Goal: Book appointment/travel/reservation

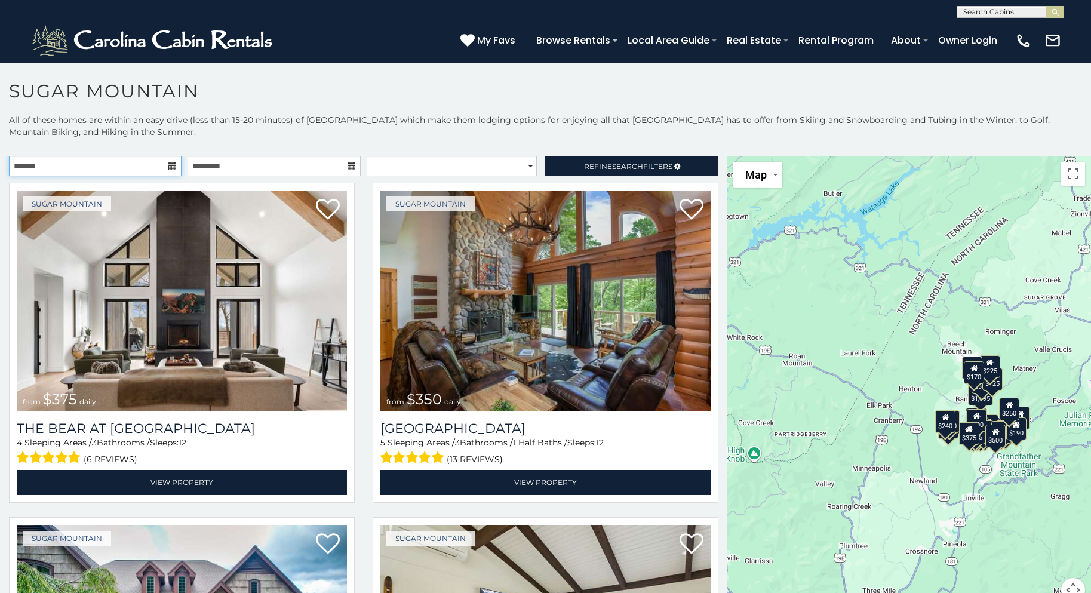
click at [170, 171] on input "text" at bounding box center [95, 166] width 173 height 20
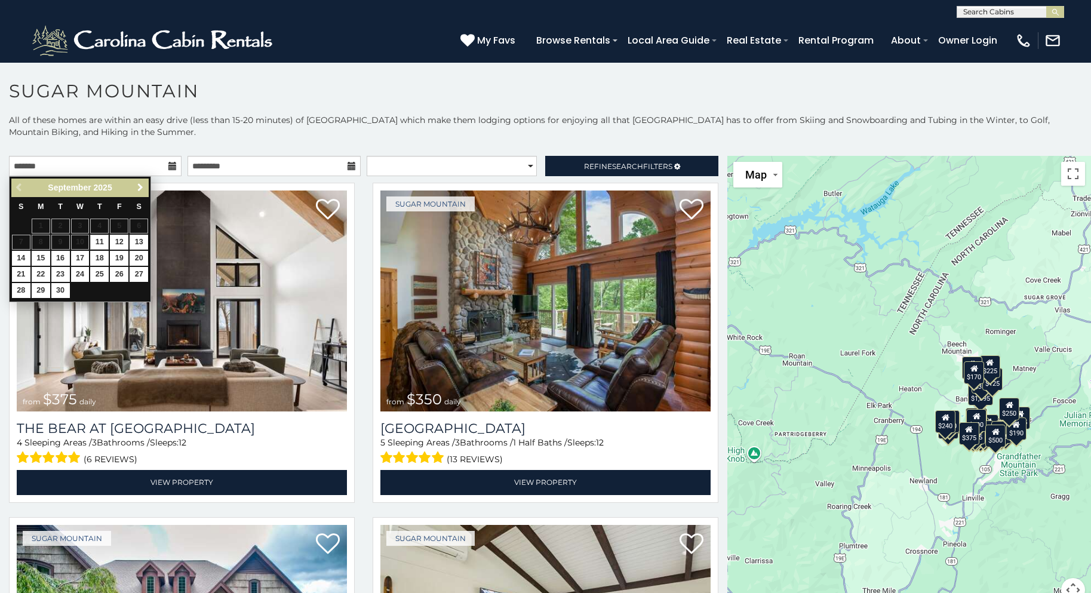
click at [140, 186] on span "Next" at bounding box center [141, 188] width 10 height 10
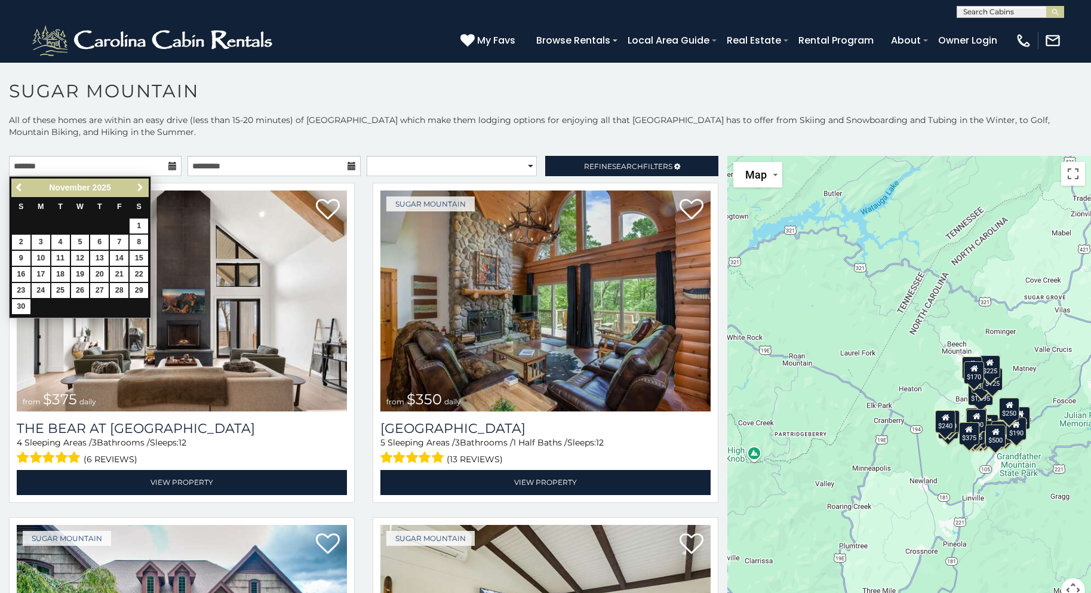
click at [140, 186] on span "Next" at bounding box center [141, 188] width 10 height 10
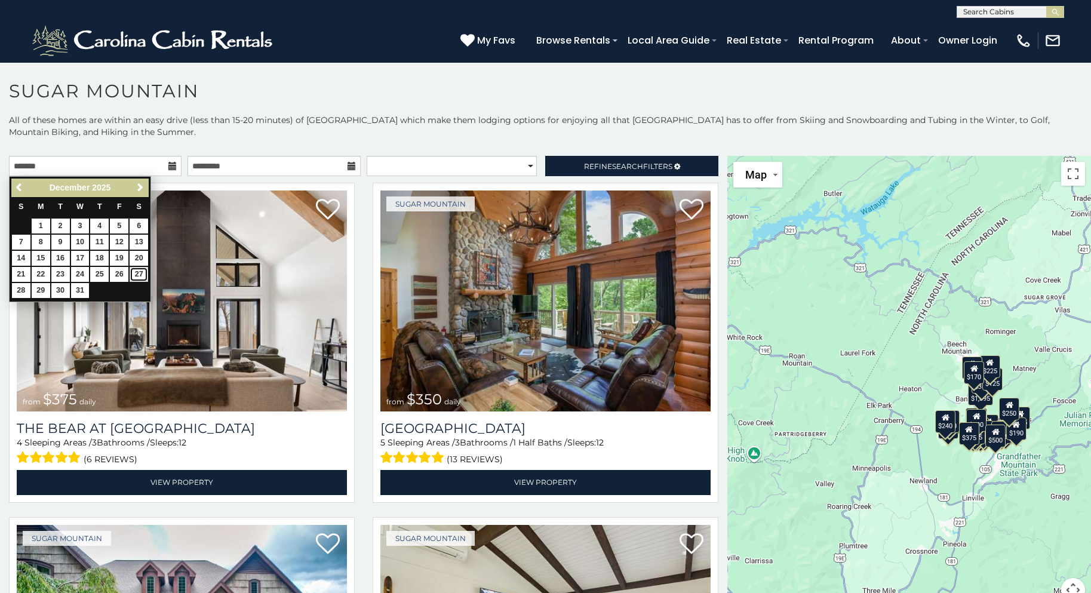
click at [137, 269] on link "27" at bounding box center [139, 274] width 19 height 15
type input "**********"
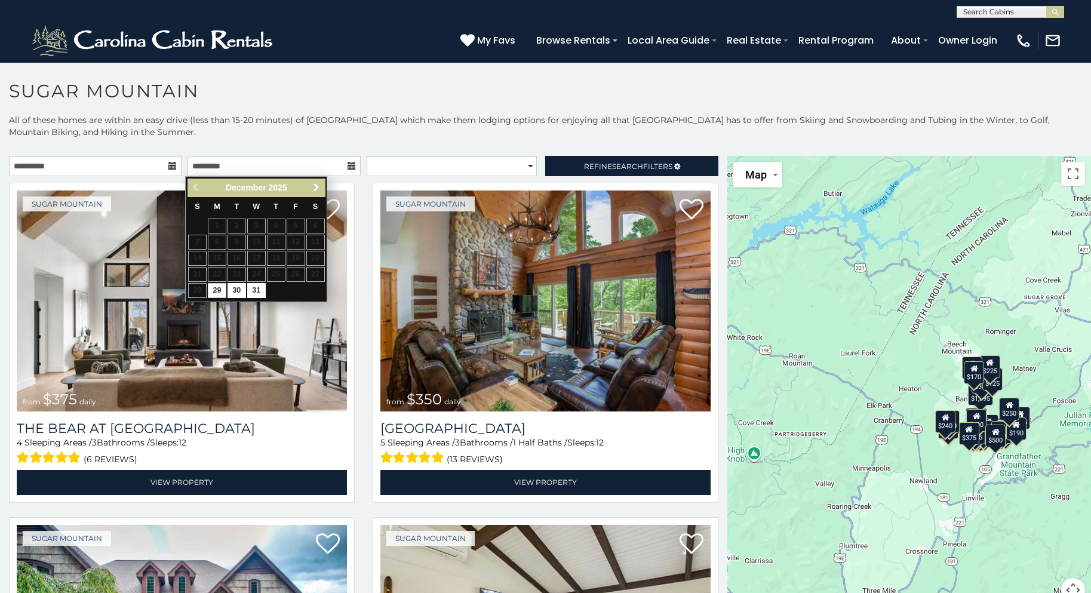
click at [316, 184] on span "Next" at bounding box center [317, 188] width 10 height 10
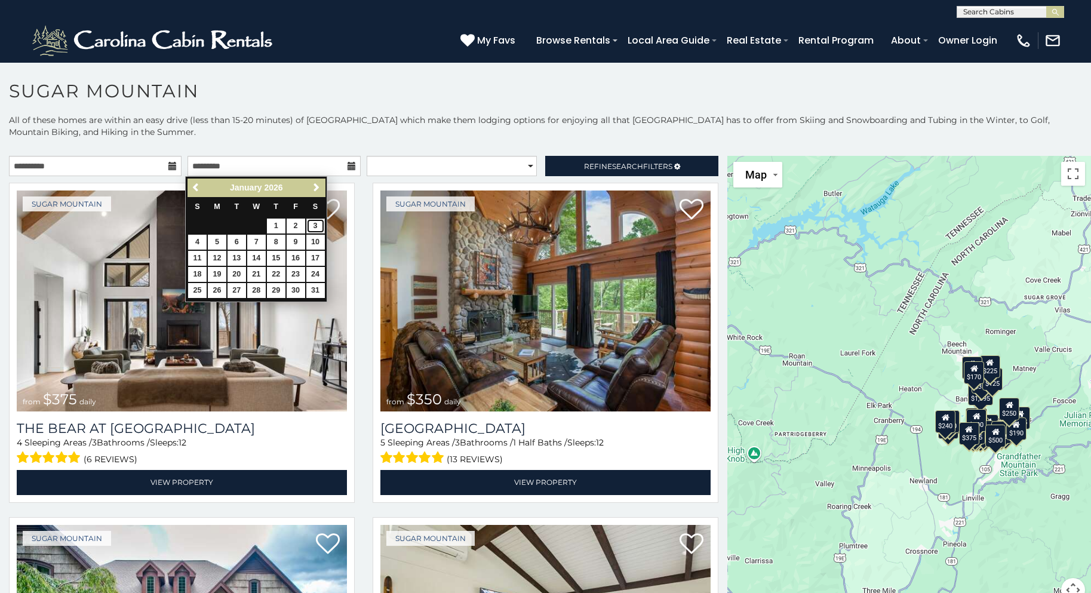
click at [316, 222] on link "3" at bounding box center [315, 225] width 19 height 15
type input "**********"
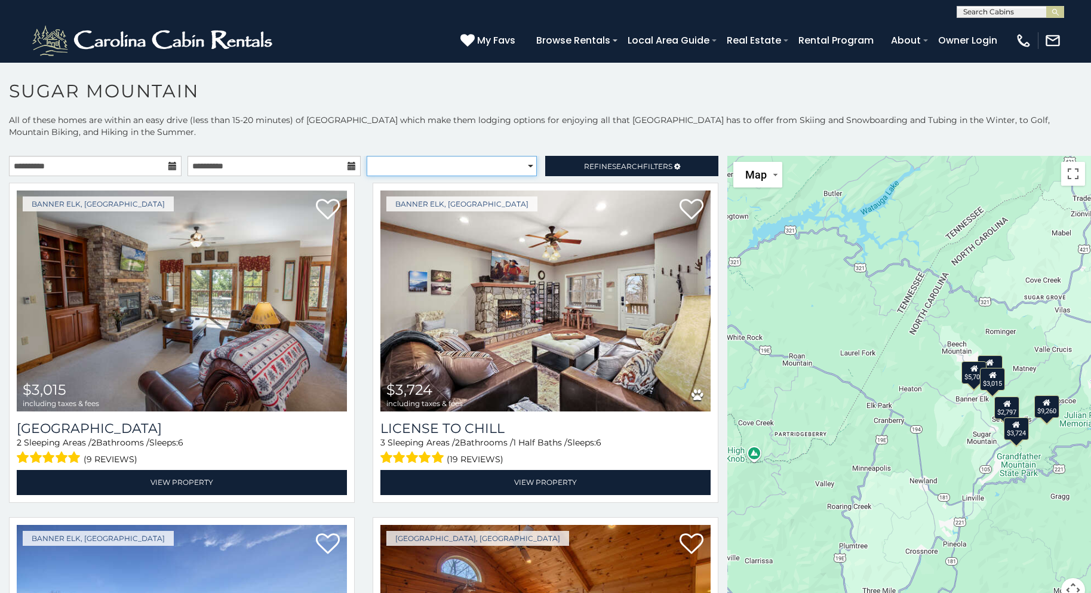
click at [513, 168] on select "**********" at bounding box center [452, 166] width 170 height 20
click at [476, 131] on p "All of these homes are within an easy drive (less than 15-20 minutes) of Sugar …" at bounding box center [545, 132] width 1091 height 36
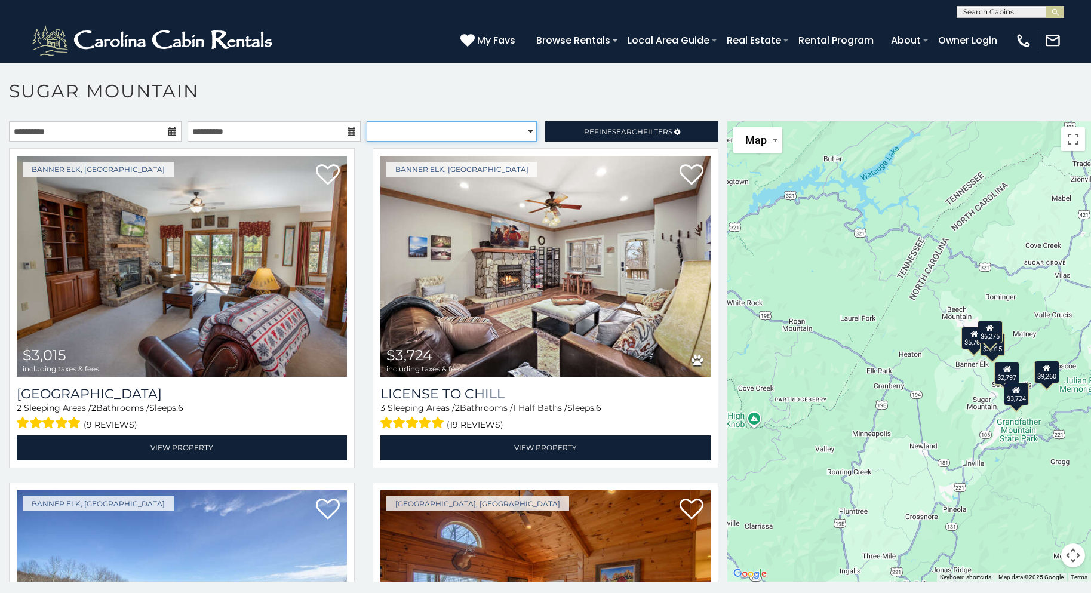
click at [488, 134] on select "**********" at bounding box center [452, 131] width 170 height 20
select select "**********"
click at [367, 121] on select "**********" at bounding box center [452, 131] width 170 height 20
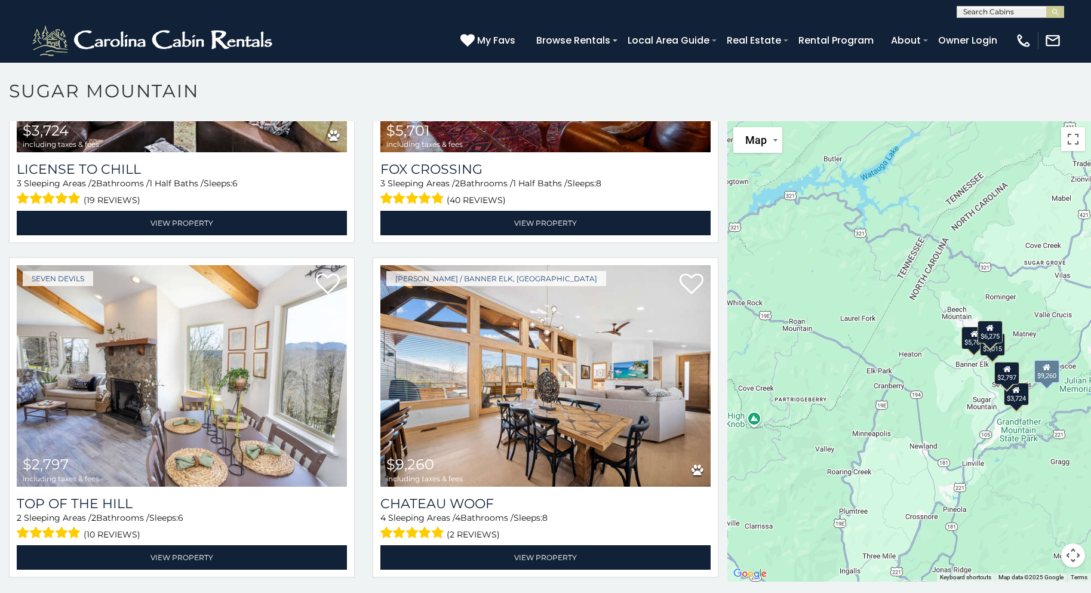
scroll to position [7, 0]
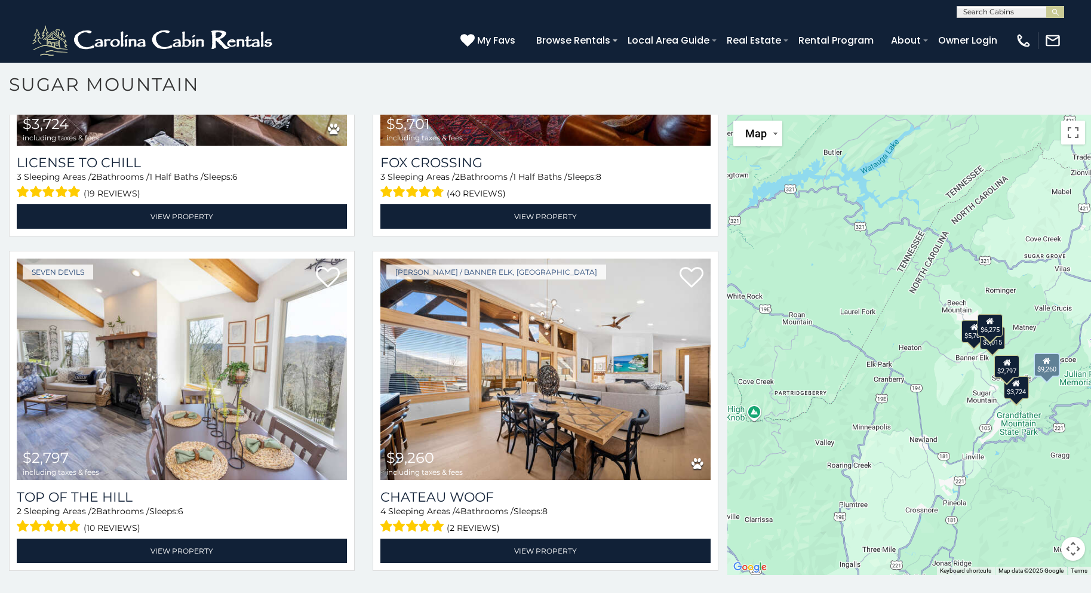
click at [619, 428] on img at bounding box center [545, 368] width 330 height 221
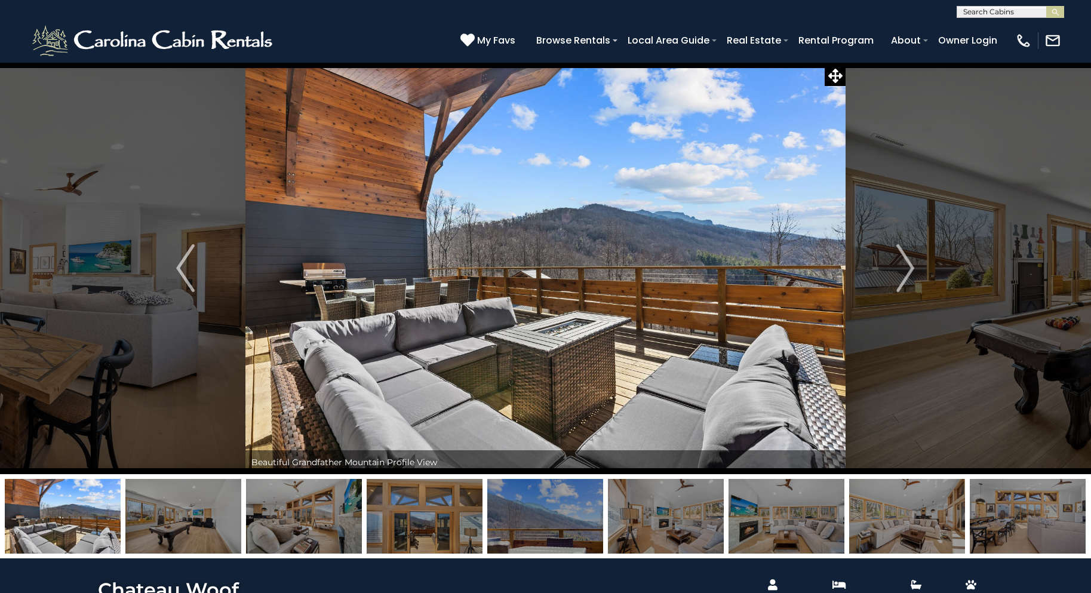
click at [904, 270] on img "Next" at bounding box center [905, 268] width 18 height 48
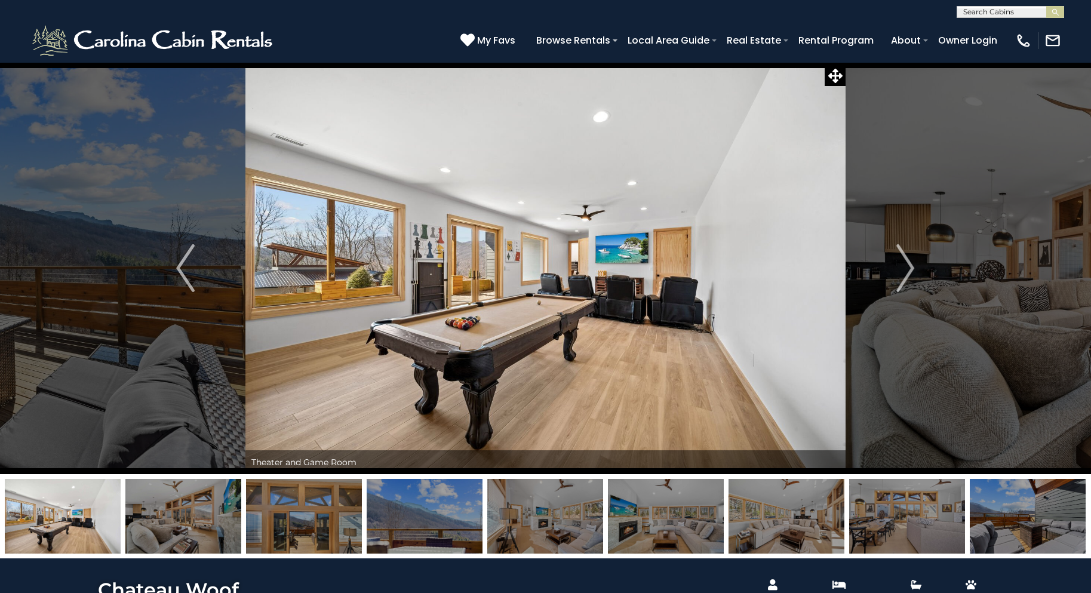
click at [904, 270] on img "Next" at bounding box center [905, 268] width 18 height 48
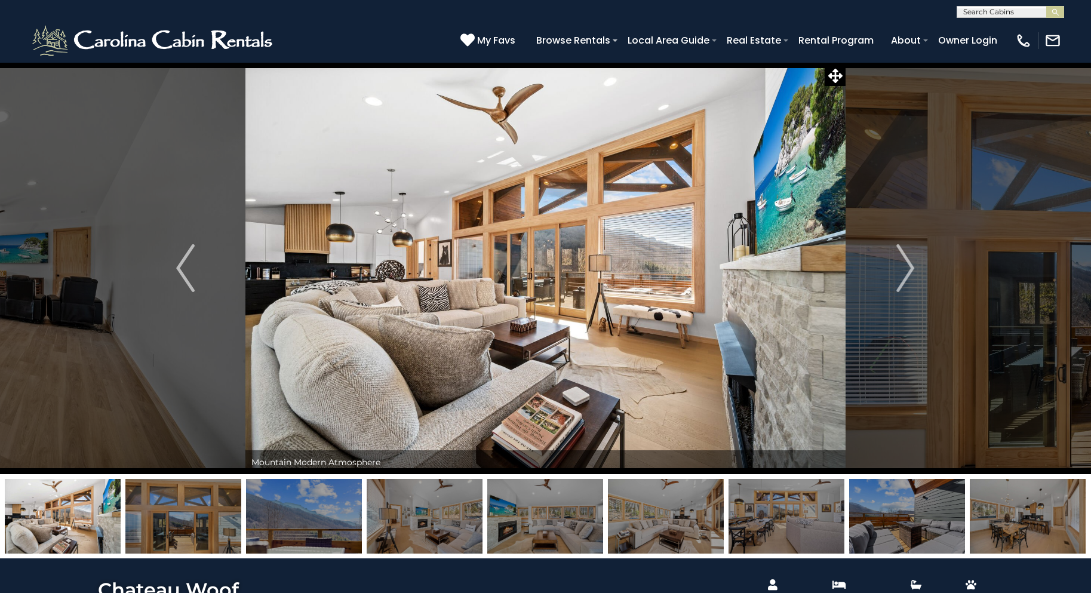
click at [904, 270] on img "Next" at bounding box center [905, 268] width 18 height 48
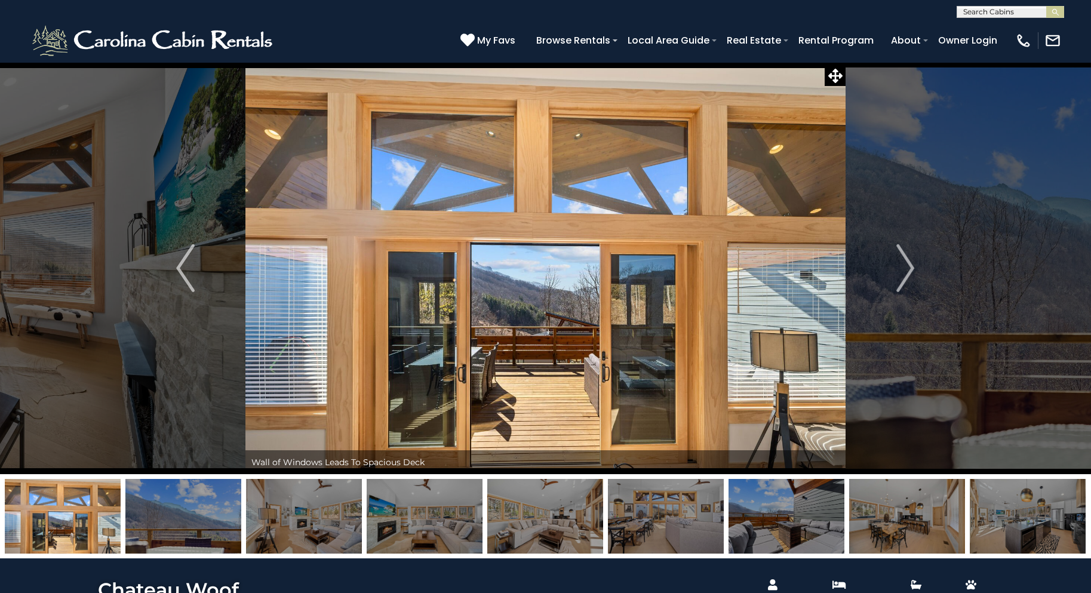
click at [904, 270] on img "Next" at bounding box center [905, 268] width 18 height 48
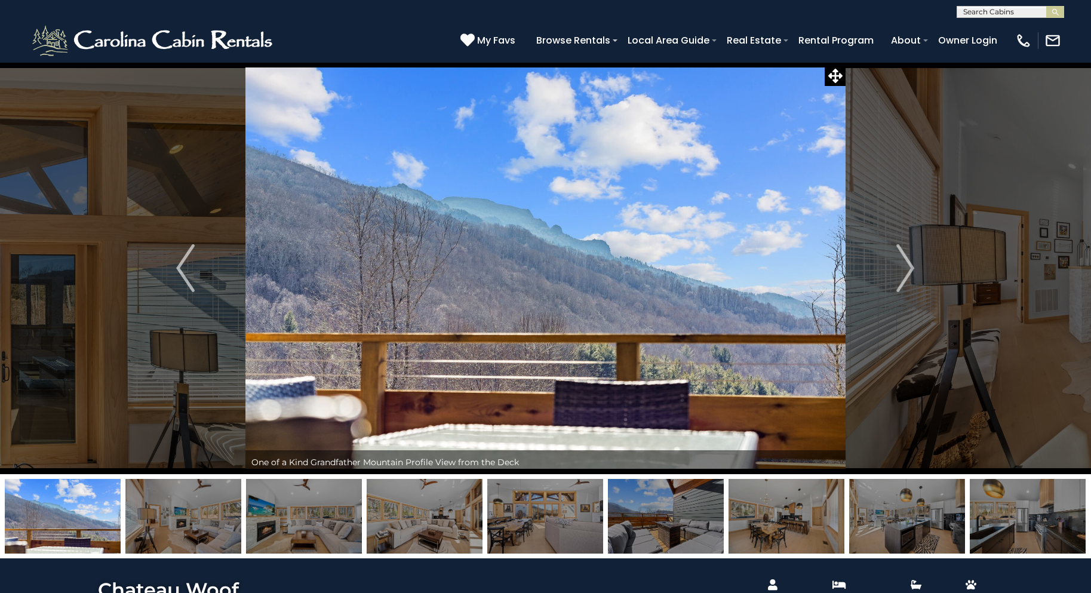
click at [904, 270] on img "Next" at bounding box center [905, 268] width 18 height 48
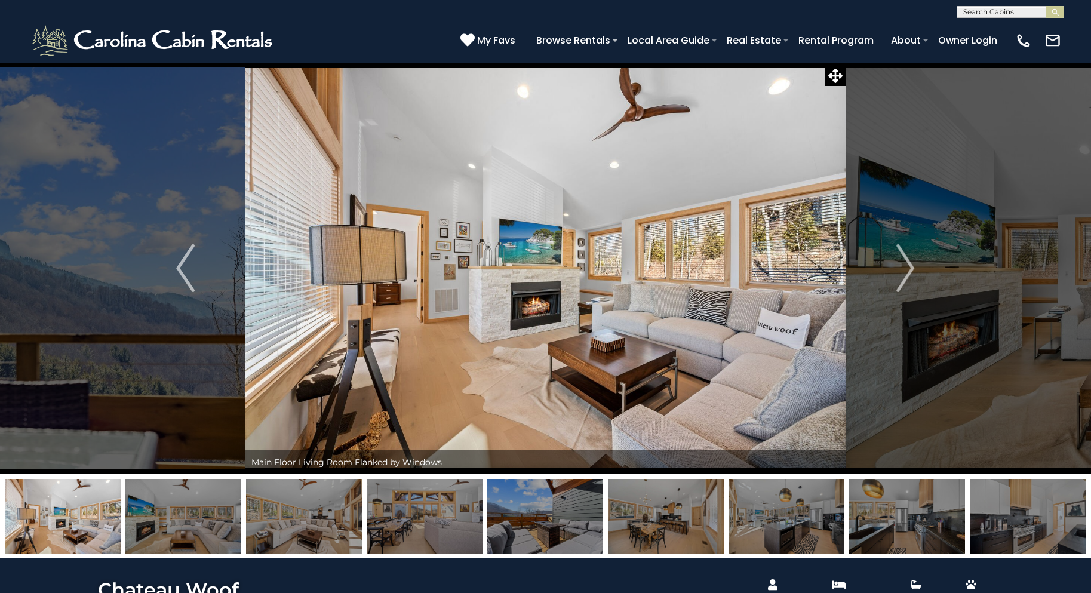
click at [904, 270] on img "Next" at bounding box center [905, 268] width 18 height 48
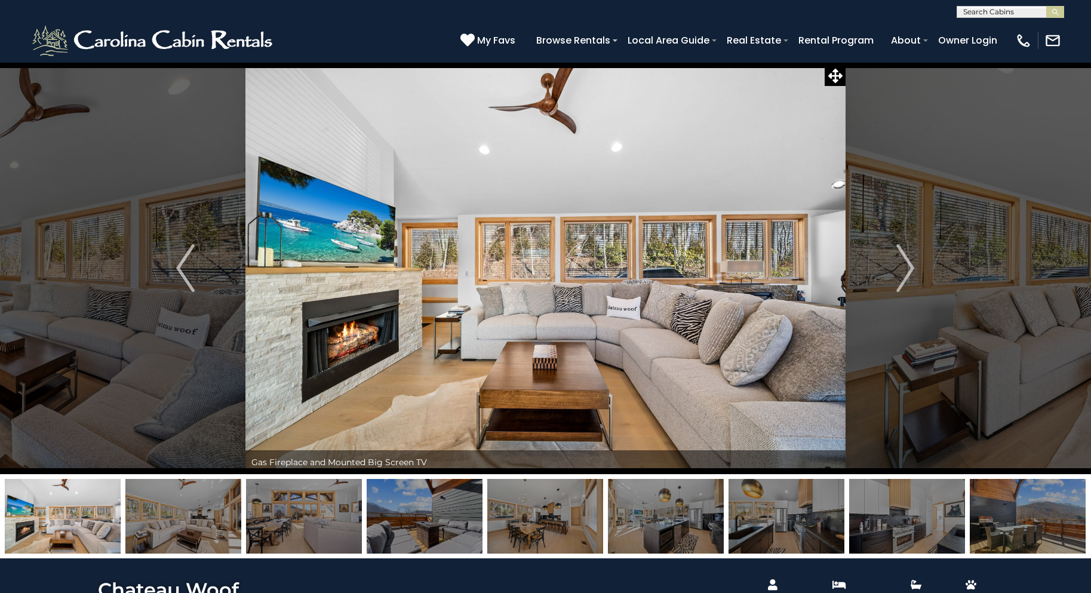
click at [904, 270] on img "Next" at bounding box center [905, 268] width 18 height 48
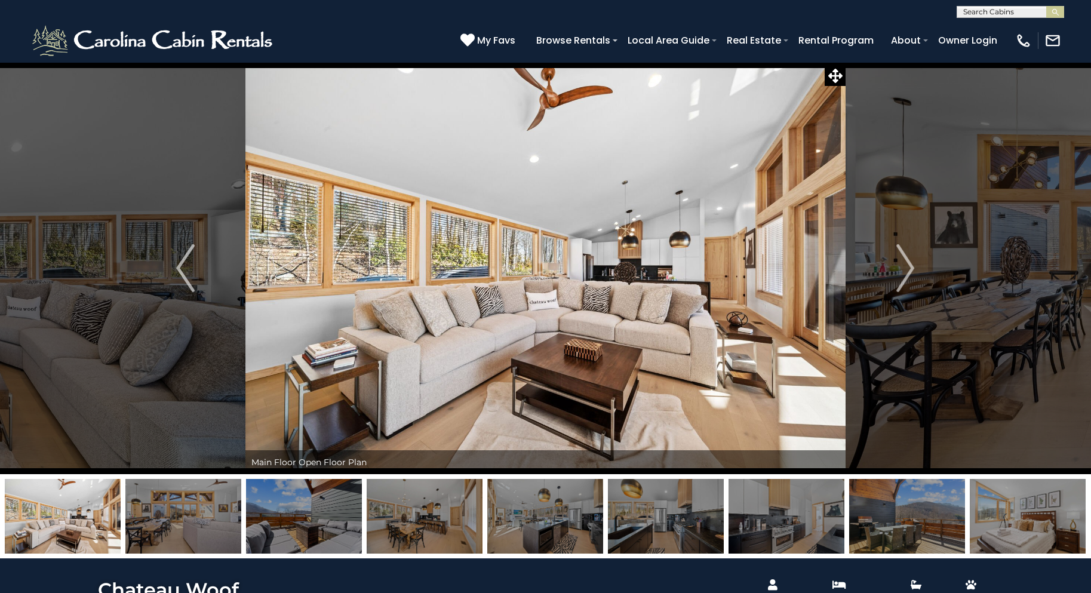
click at [904, 270] on img "Next" at bounding box center [905, 268] width 18 height 48
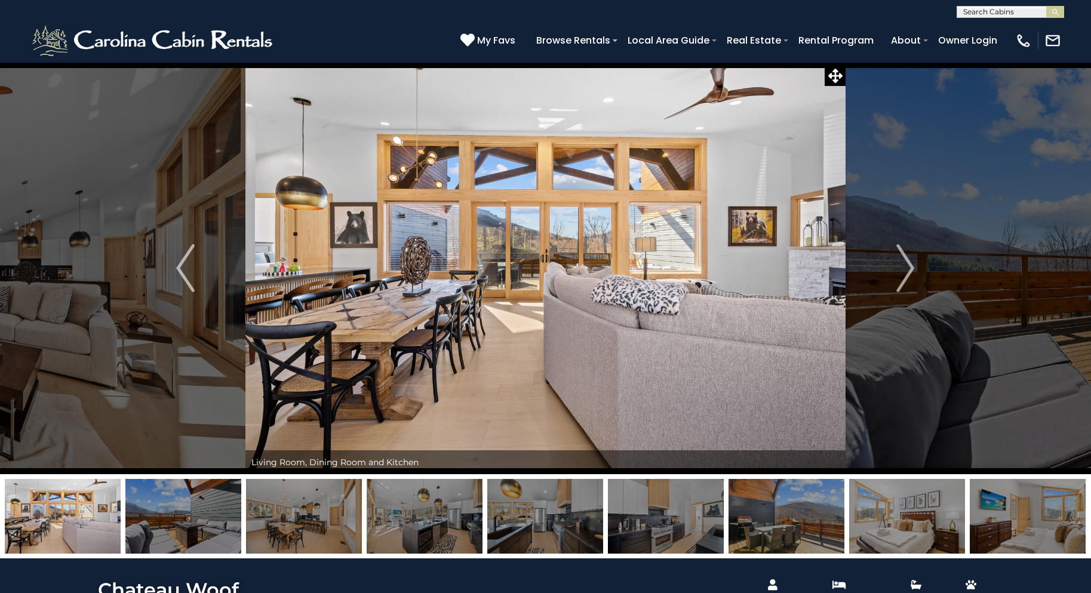
click at [904, 270] on img "Next" at bounding box center [905, 268] width 18 height 48
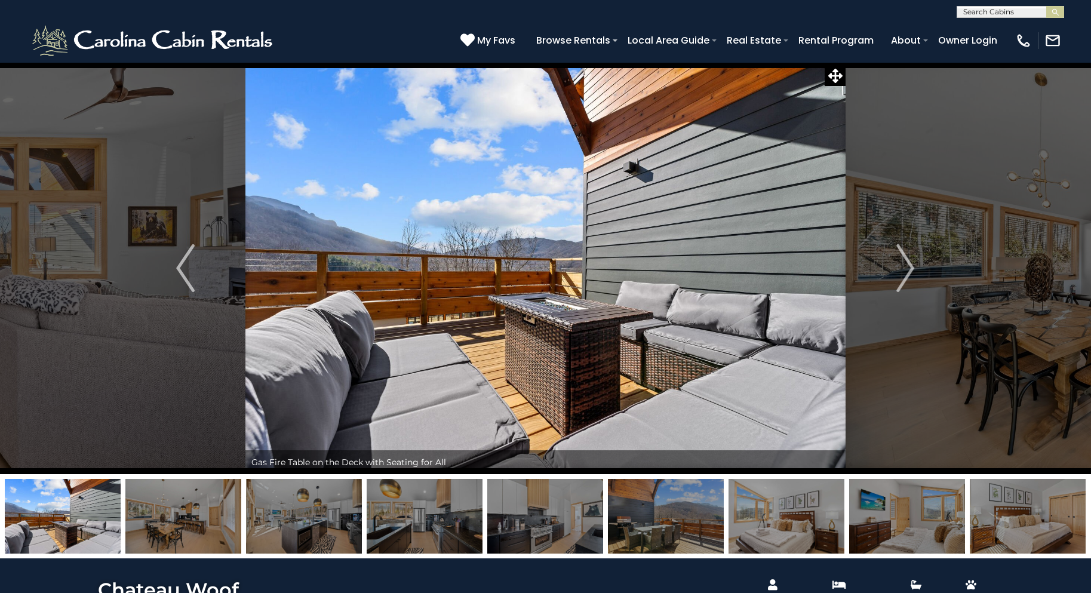
click at [904, 270] on img "Next" at bounding box center [905, 268] width 18 height 48
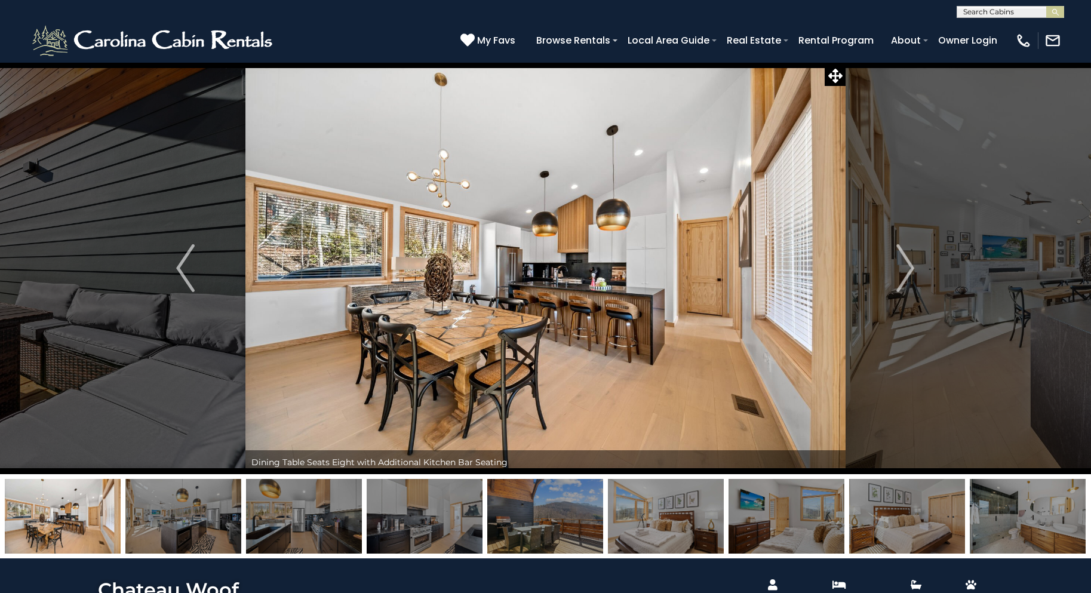
click at [904, 270] on img "Next" at bounding box center [905, 268] width 18 height 48
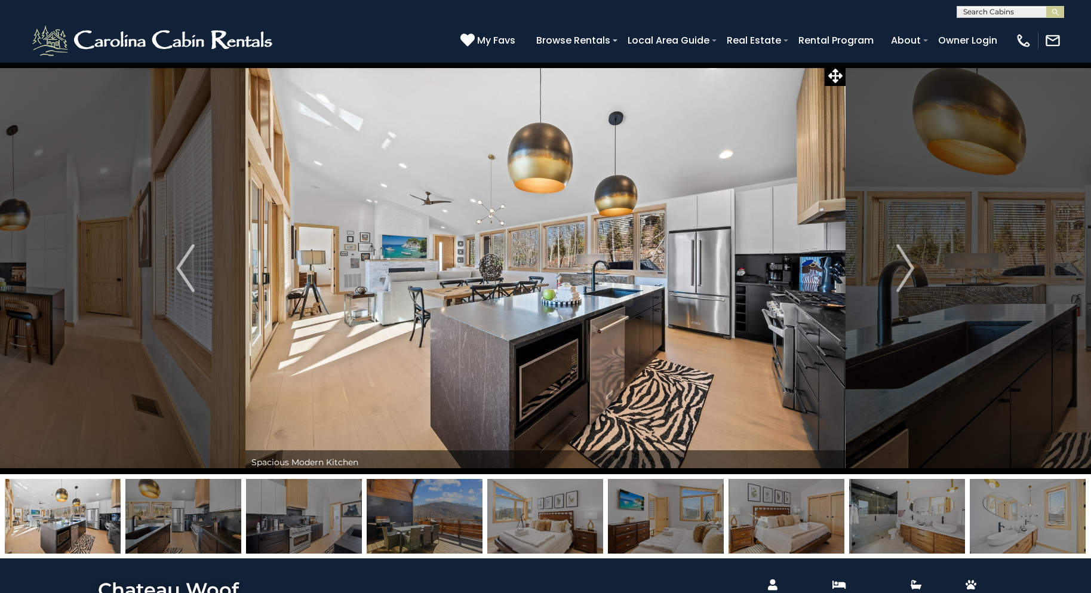
click at [904, 270] on img "Next" at bounding box center [905, 268] width 18 height 48
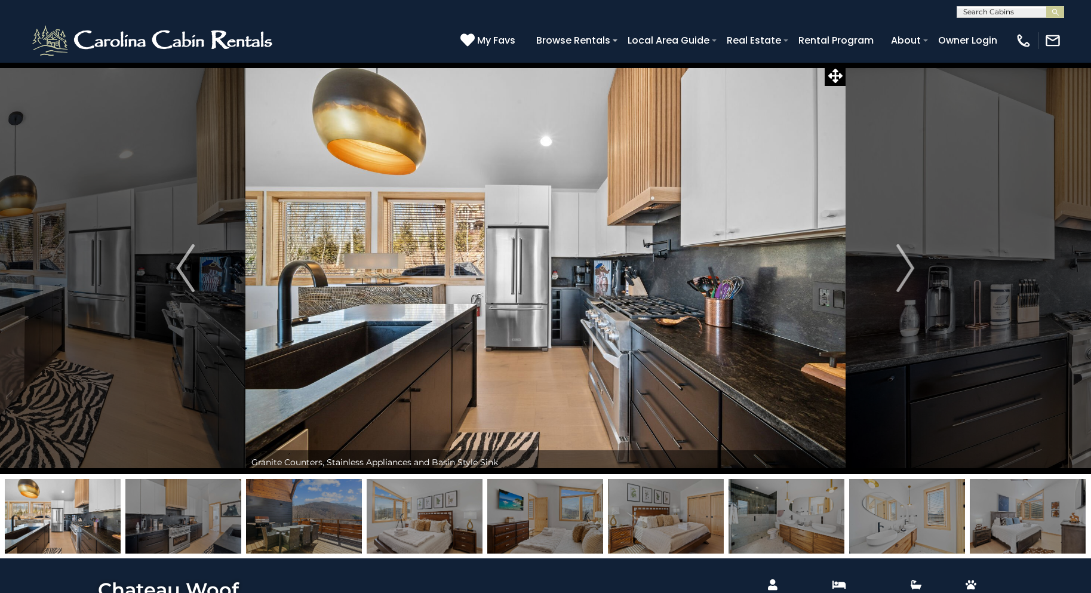
click at [904, 270] on img "Next" at bounding box center [905, 268] width 18 height 48
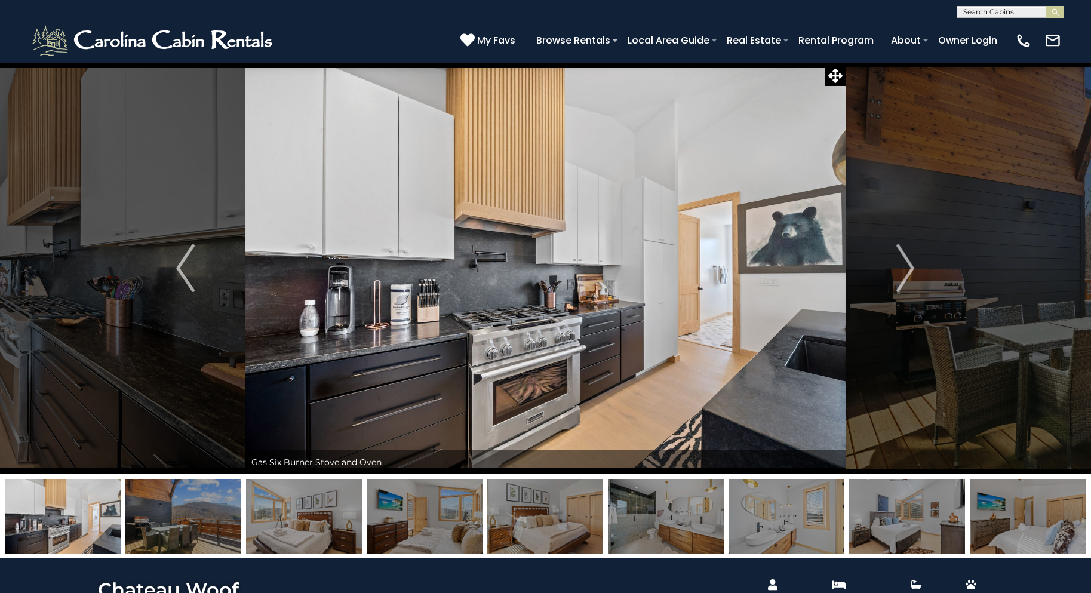
click at [904, 270] on img "Next" at bounding box center [905, 268] width 18 height 48
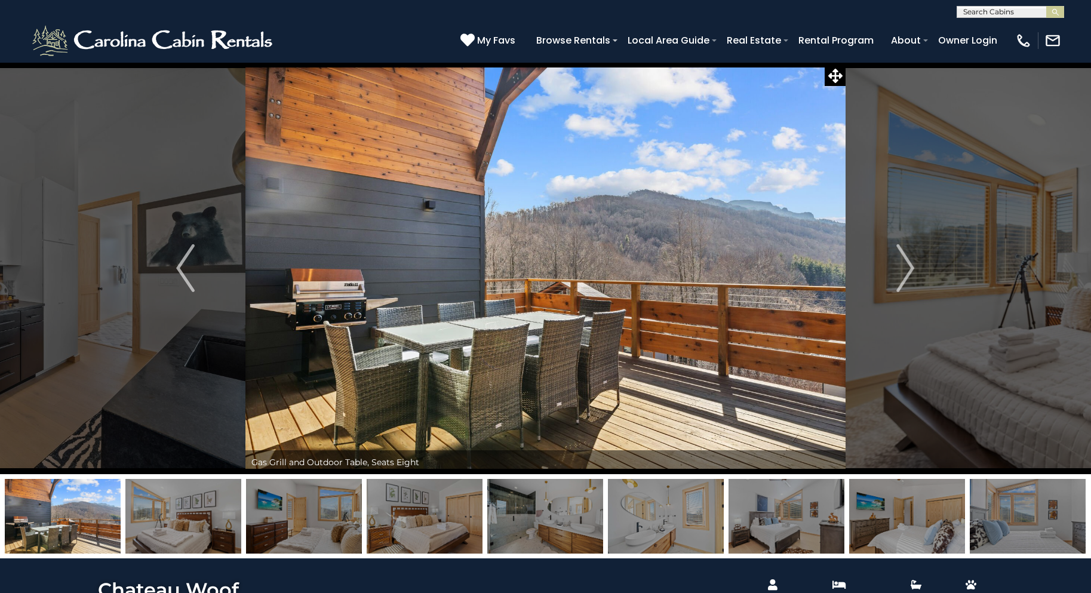
click at [904, 270] on img "Next" at bounding box center [905, 268] width 18 height 48
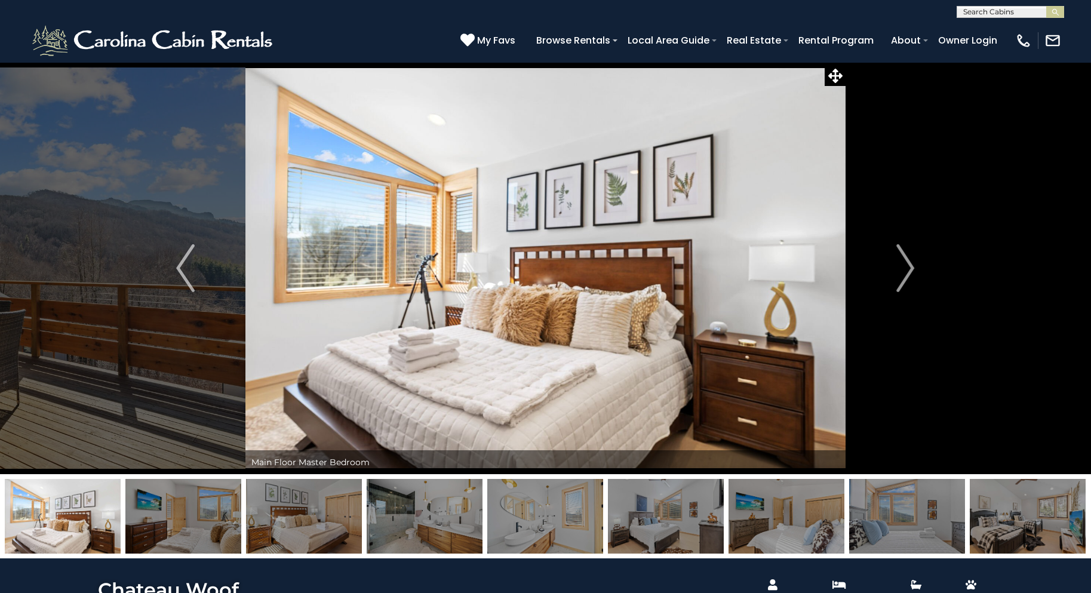
click at [904, 270] on img "Next" at bounding box center [905, 268] width 18 height 48
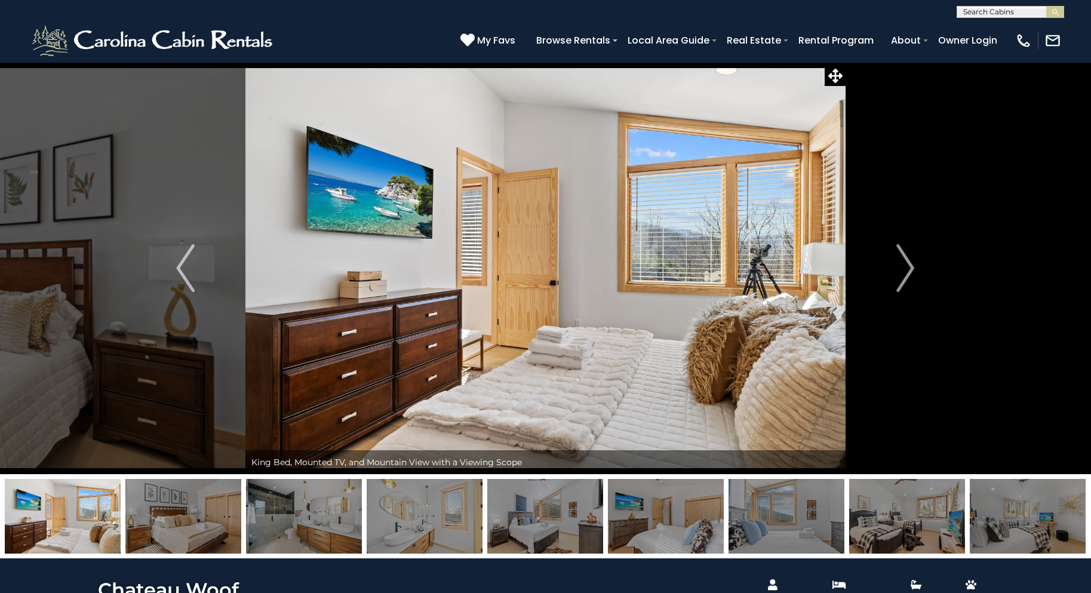
click at [904, 270] on img "Next" at bounding box center [905, 268] width 18 height 48
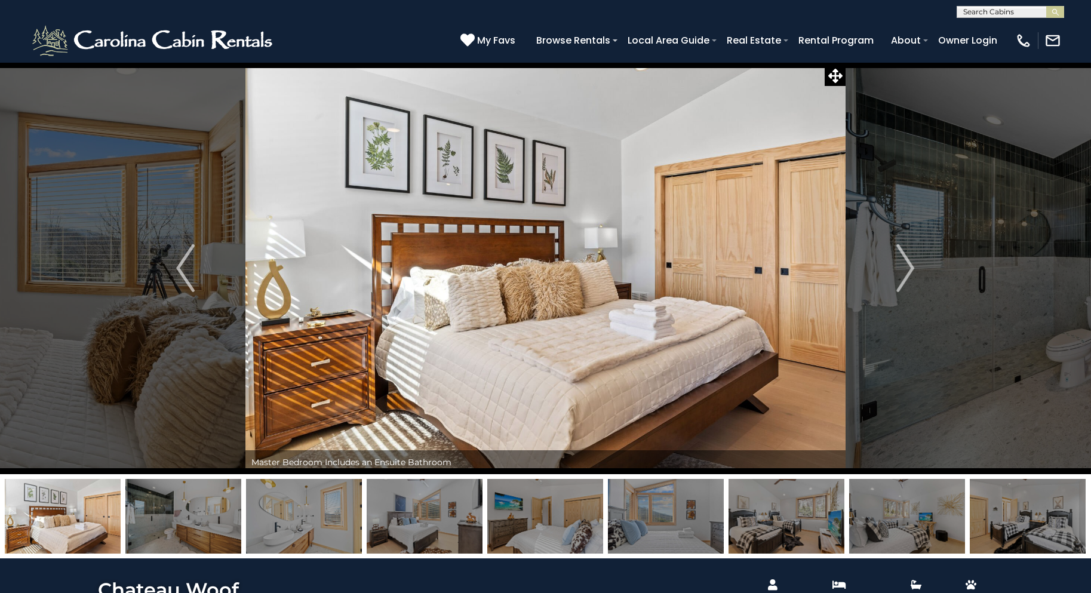
click at [904, 270] on img "Next" at bounding box center [905, 268] width 18 height 48
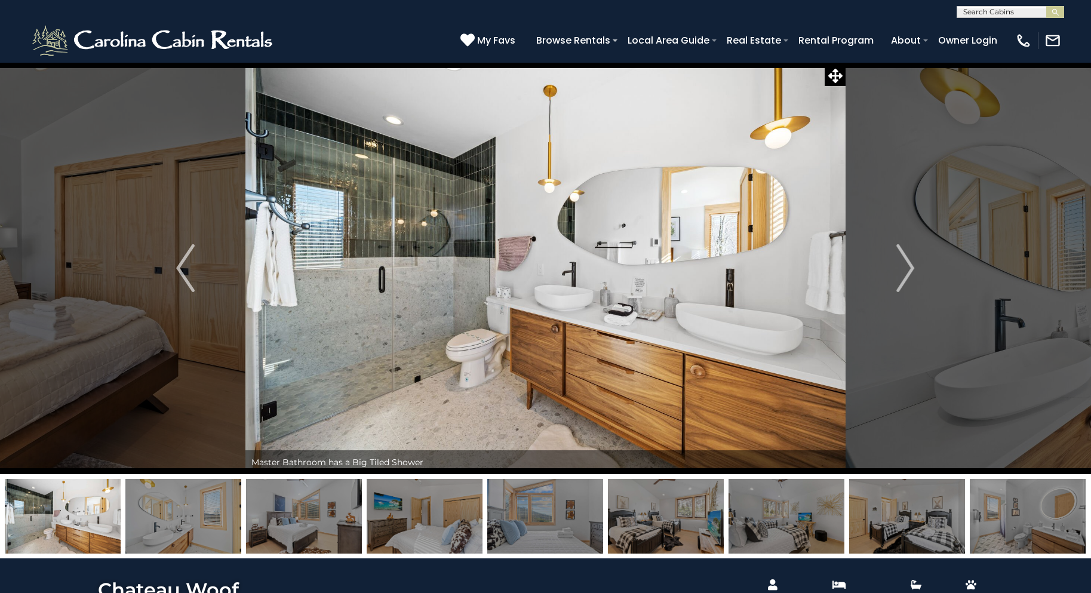
click at [904, 270] on img "Next" at bounding box center [905, 268] width 18 height 48
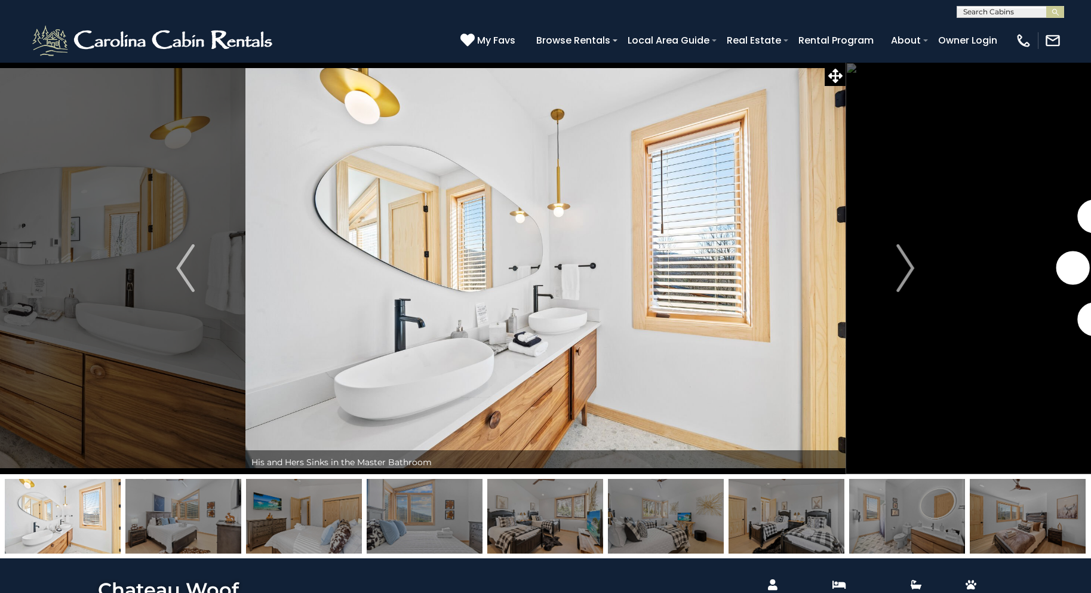
click at [904, 270] on img "Next" at bounding box center [905, 268] width 18 height 48
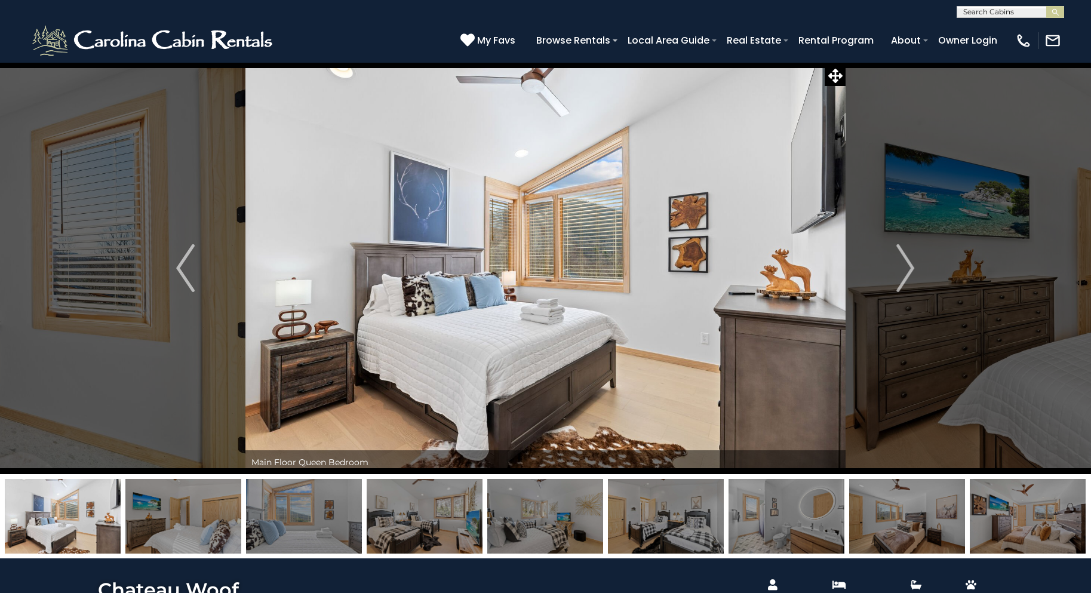
click at [904, 270] on img "Next" at bounding box center [905, 268] width 18 height 48
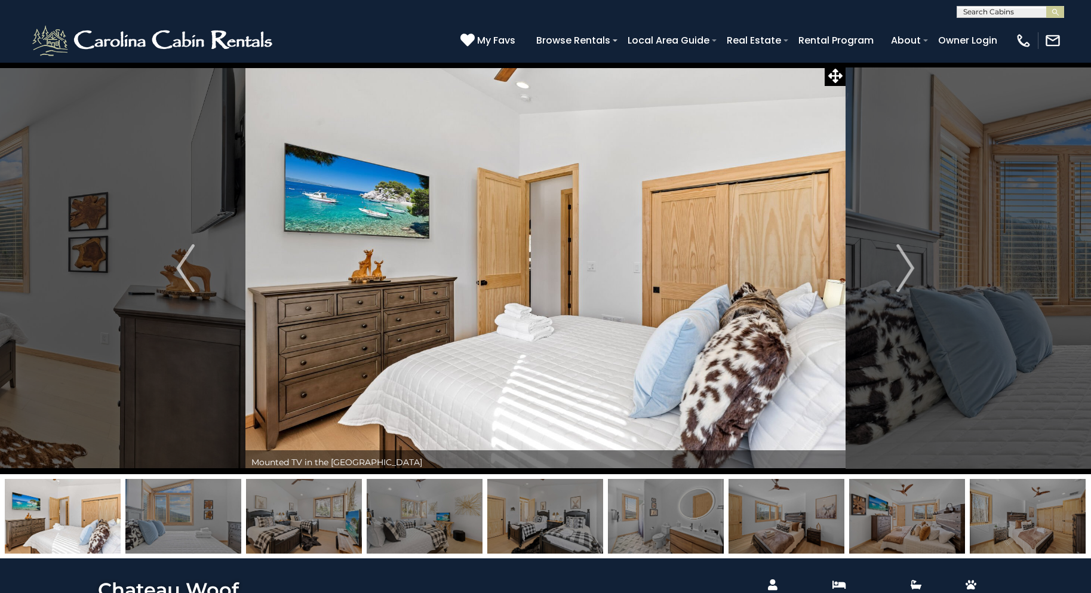
click at [904, 270] on img "Next" at bounding box center [905, 268] width 18 height 48
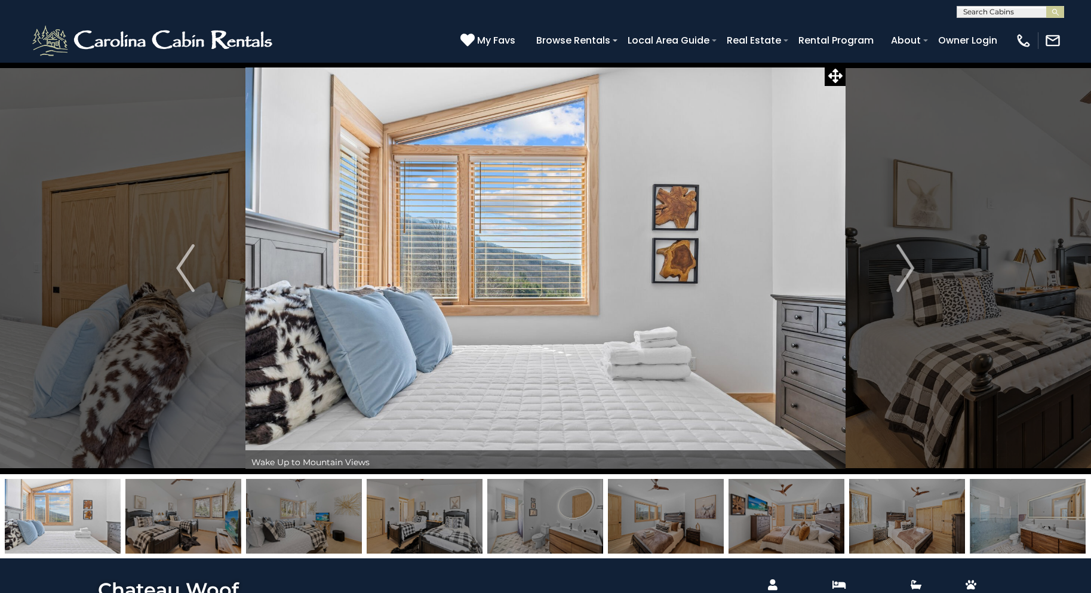
click at [904, 270] on img "Next" at bounding box center [905, 268] width 18 height 48
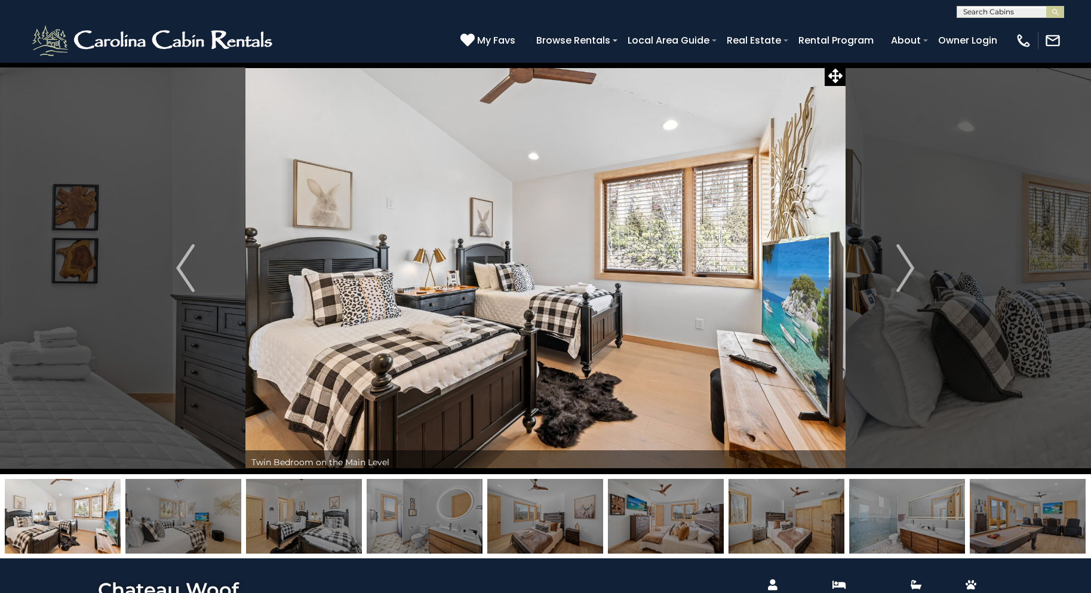
click at [904, 270] on img "Next" at bounding box center [905, 268] width 18 height 48
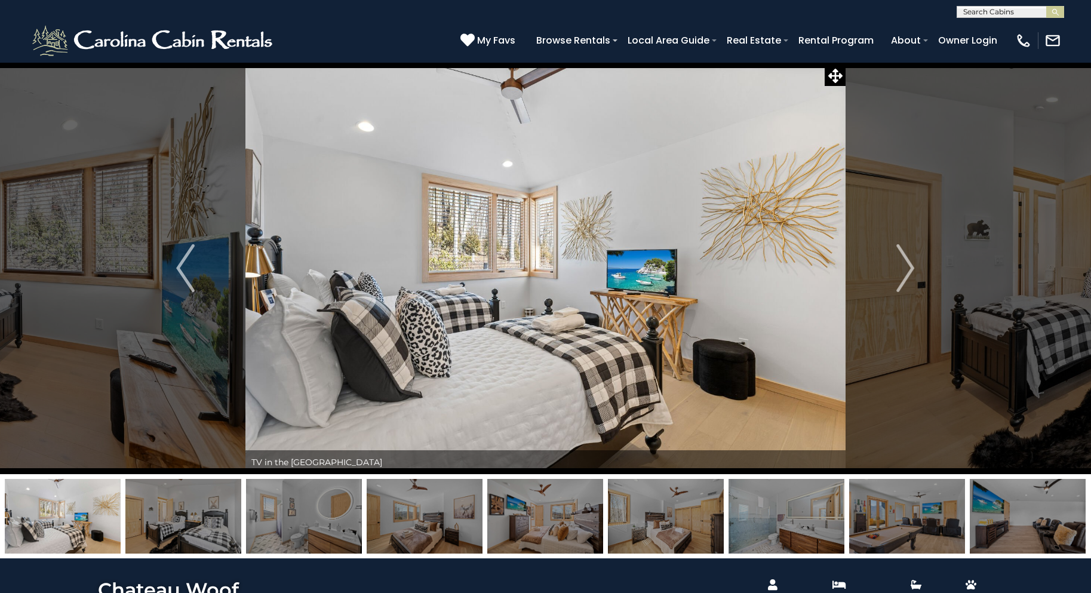
click at [904, 270] on img "Next" at bounding box center [905, 268] width 18 height 48
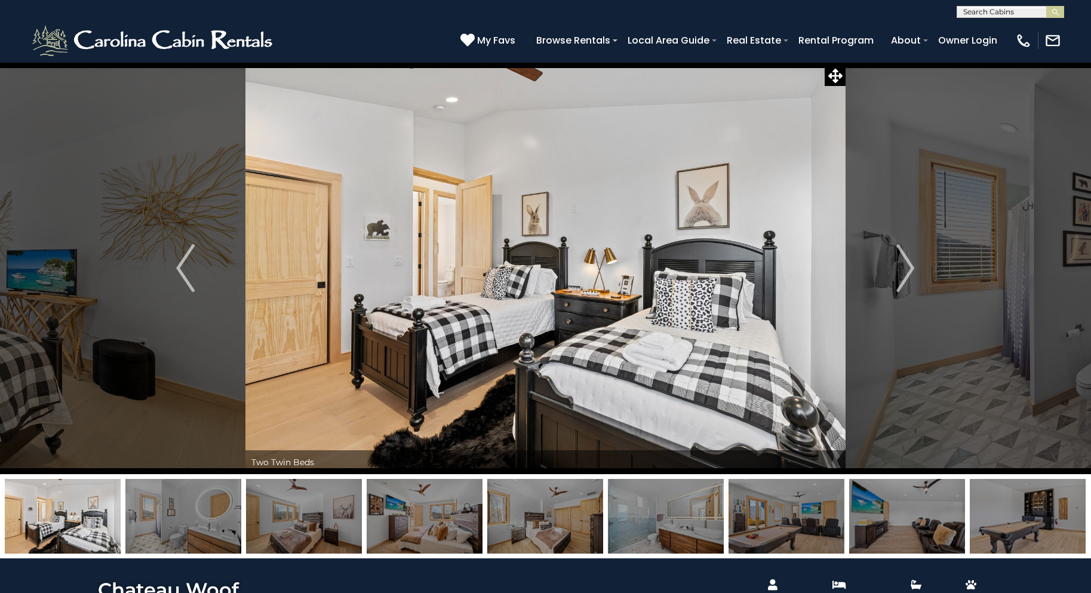
click at [904, 270] on img "Next" at bounding box center [905, 268] width 18 height 48
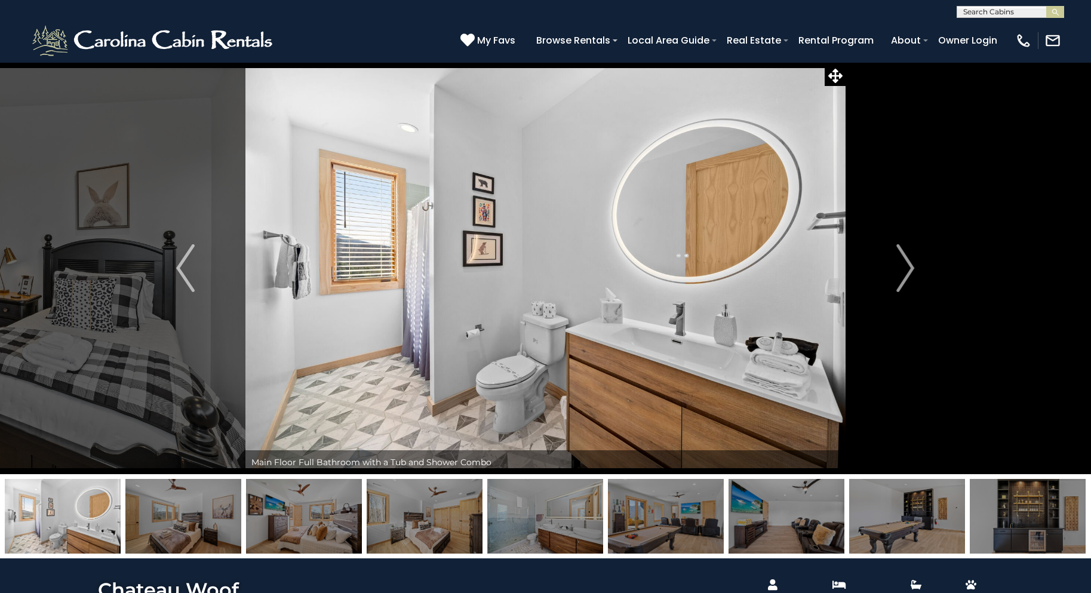
click at [904, 270] on img "Next" at bounding box center [905, 268] width 18 height 48
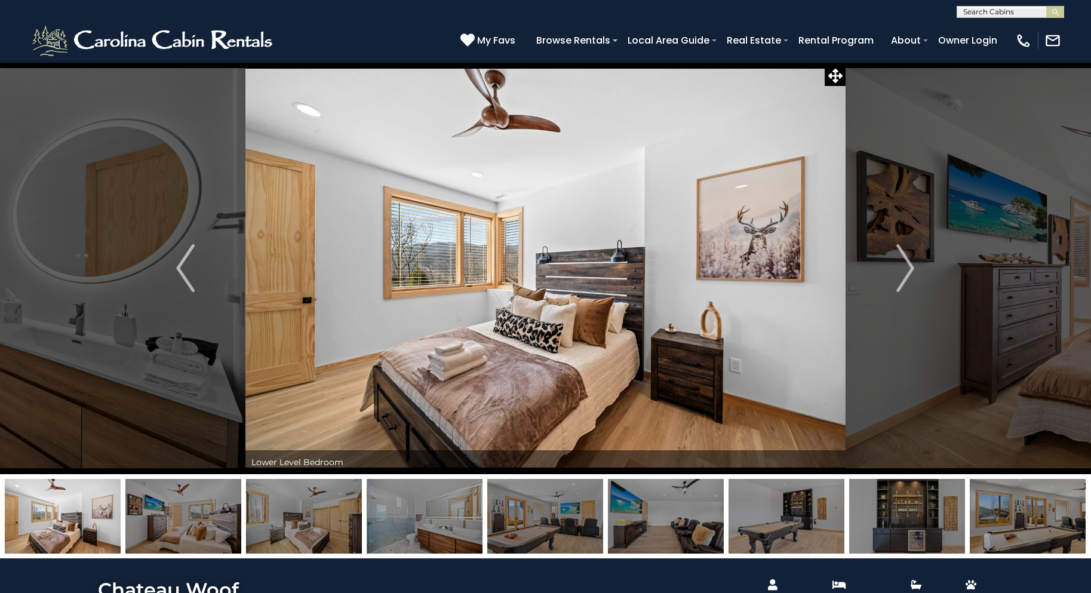
click at [904, 270] on img "Next" at bounding box center [905, 268] width 18 height 48
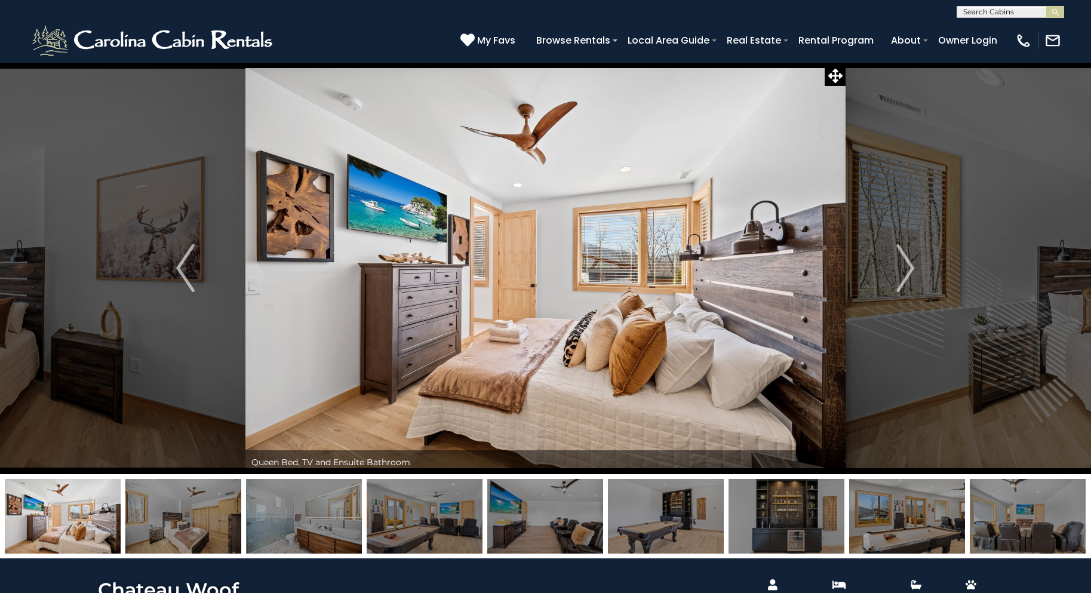
click at [904, 270] on img "Next" at bounding box center [905, 268] width 18 height 48
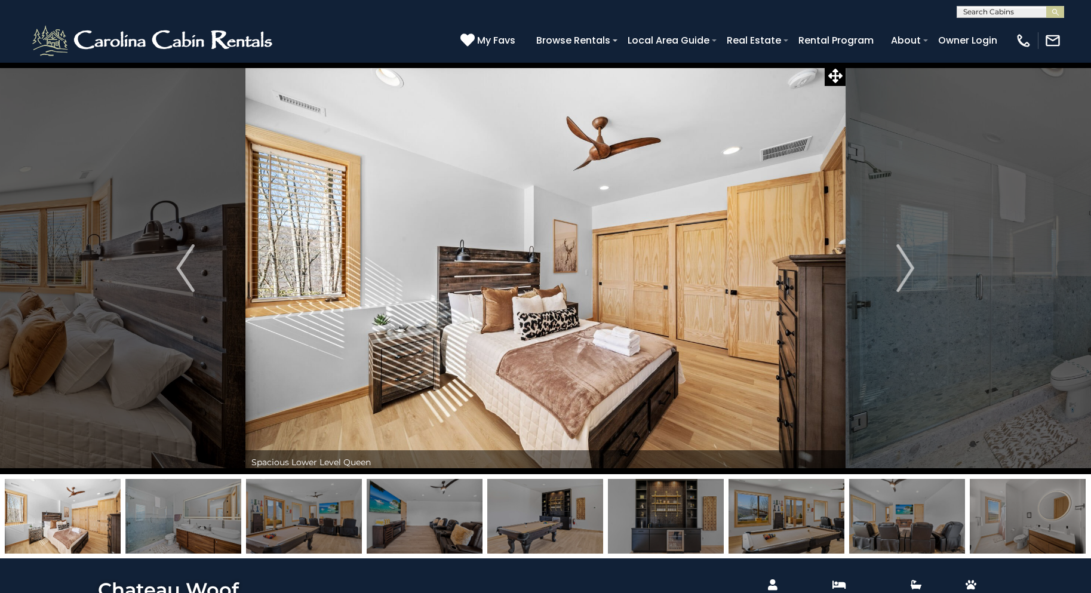
click at [904, 270] on img "Next" at bounding box center [905, 268] width 18 height 48
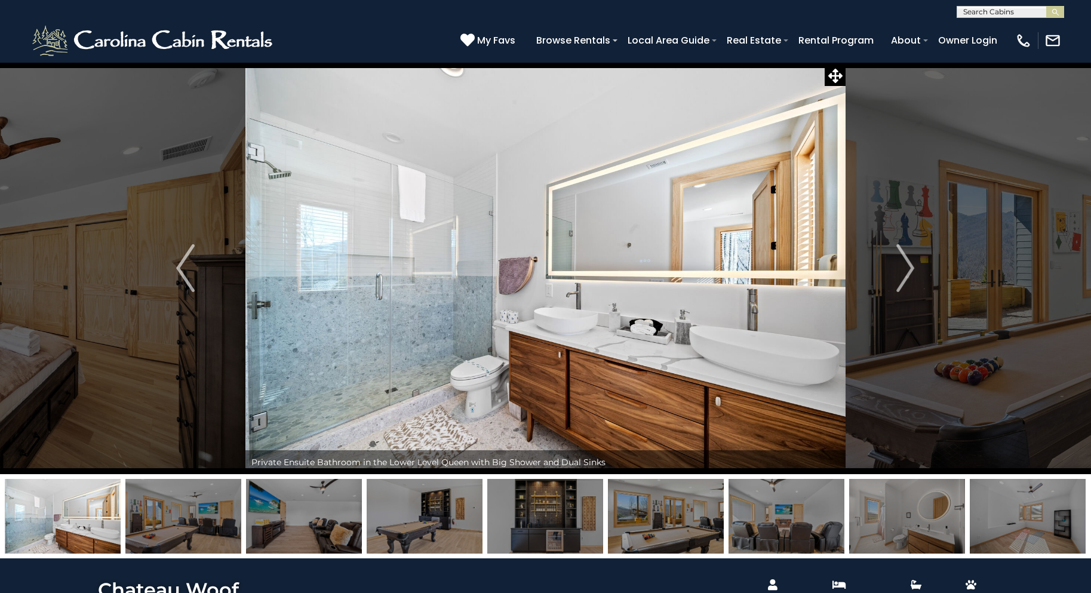
click at [904, 270] on img "Next" at bounding box center [905, 268] width 18 height 48
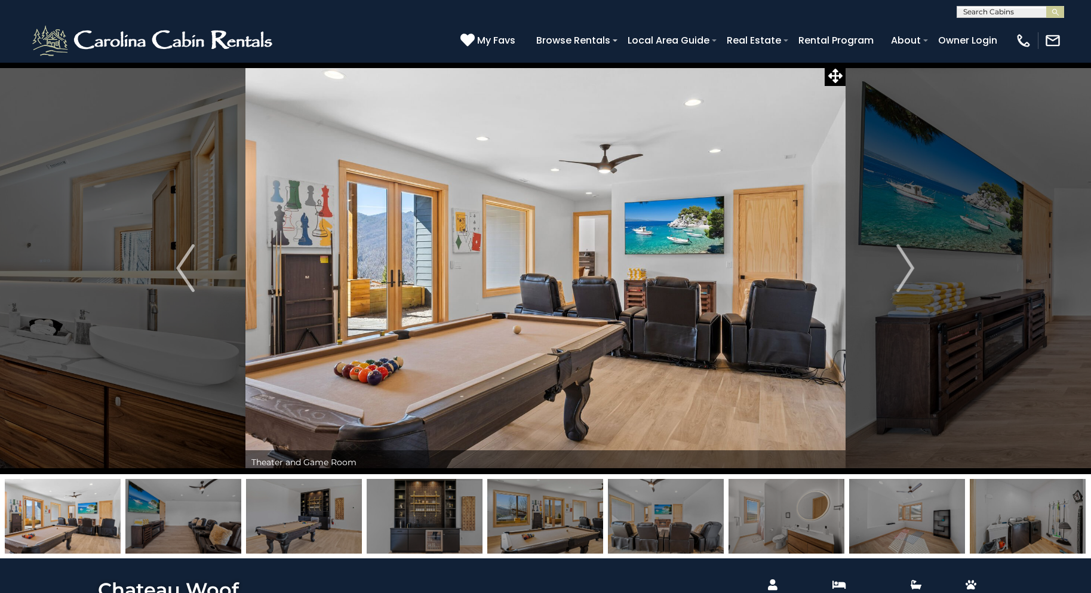
click at [904, 270] on img "Next" at bounding box center [905, 268] width 18 height 48
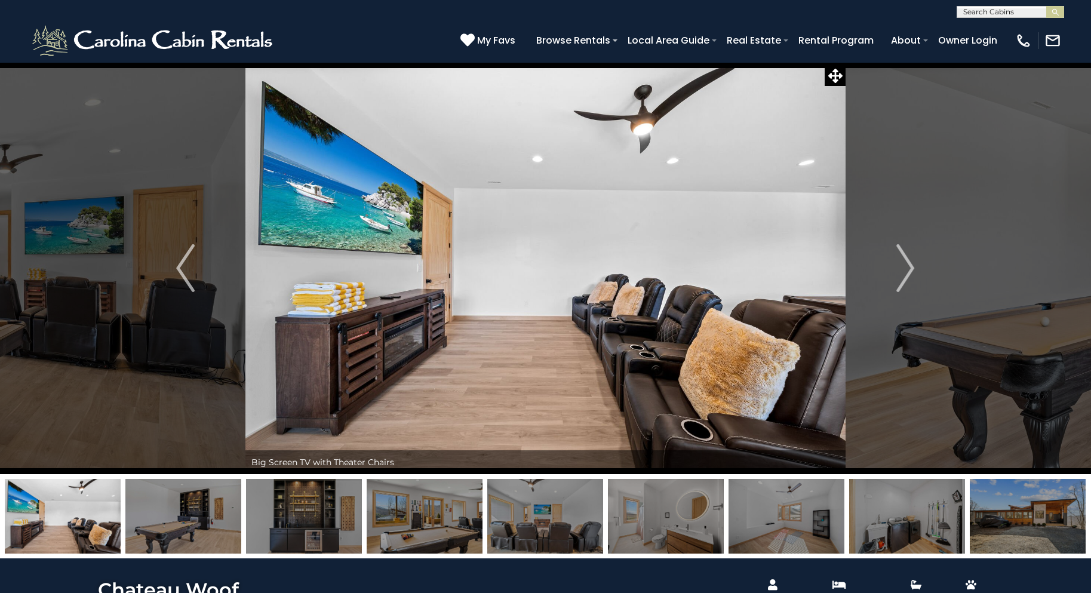
click at [904, 270] on img "Next" at bounding box center [905, 268] width 18 height 48
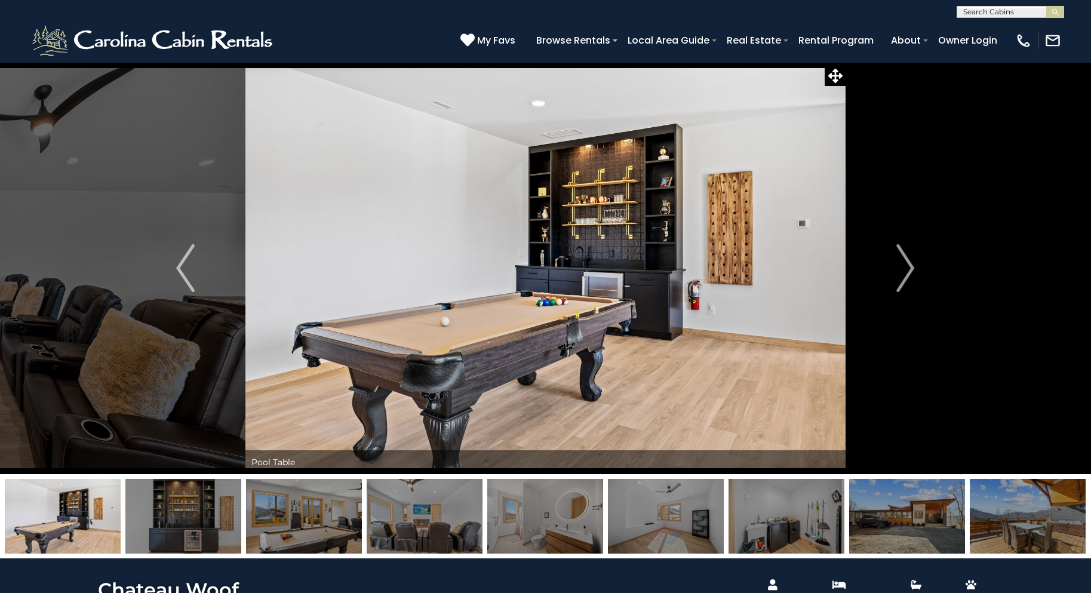
click at [904, 270] on img "Next" at bounding box center [905, 268] width 18 height 48
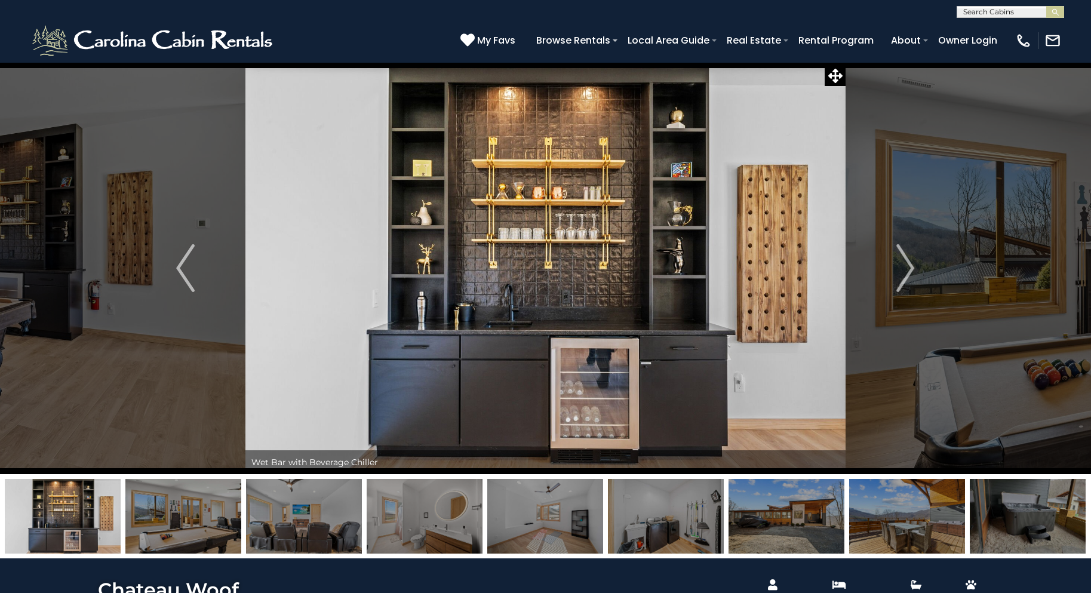
click at [907, 266] on img "Next" at bounding box center [905, 268] width 18 height 48
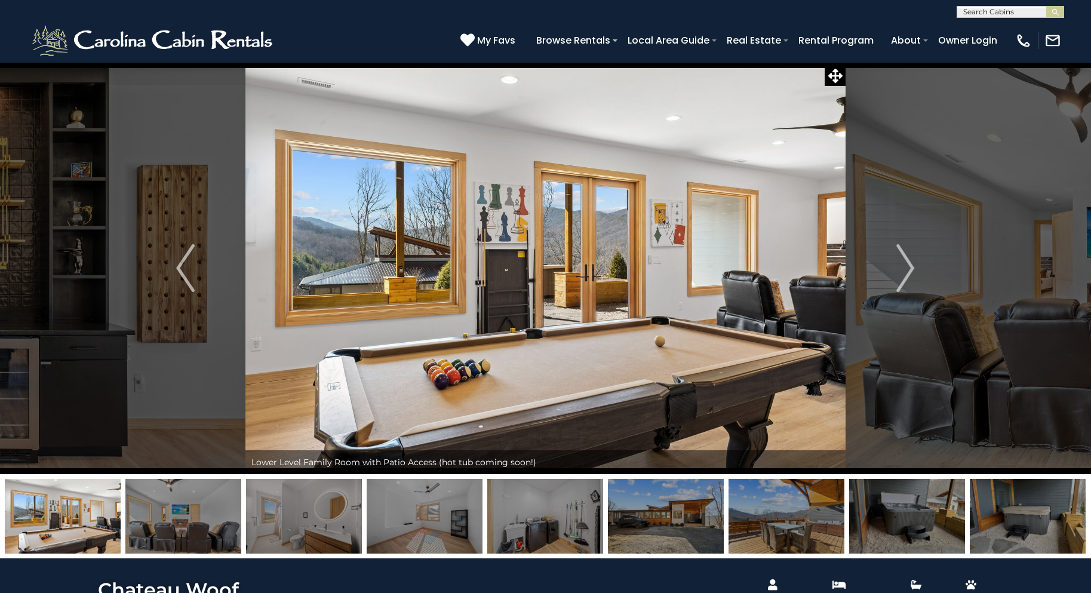
click at [907, 266] on img "Next" at bounding box center [905, 268] width 18 height 48
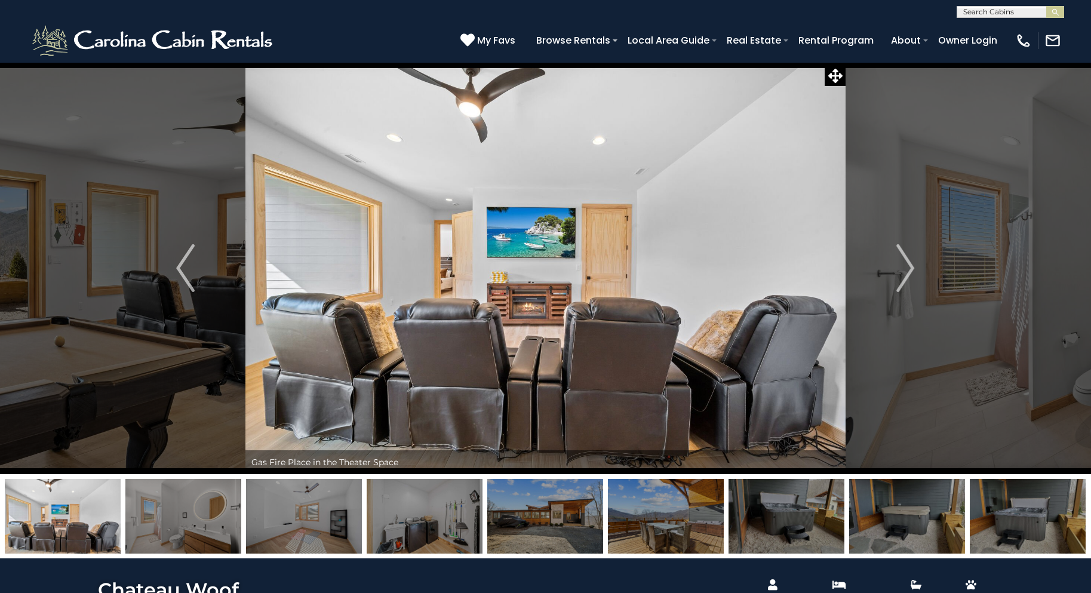
click at [907, 266] on img "Next" at bounding box center [905, 268] width 18 height 48
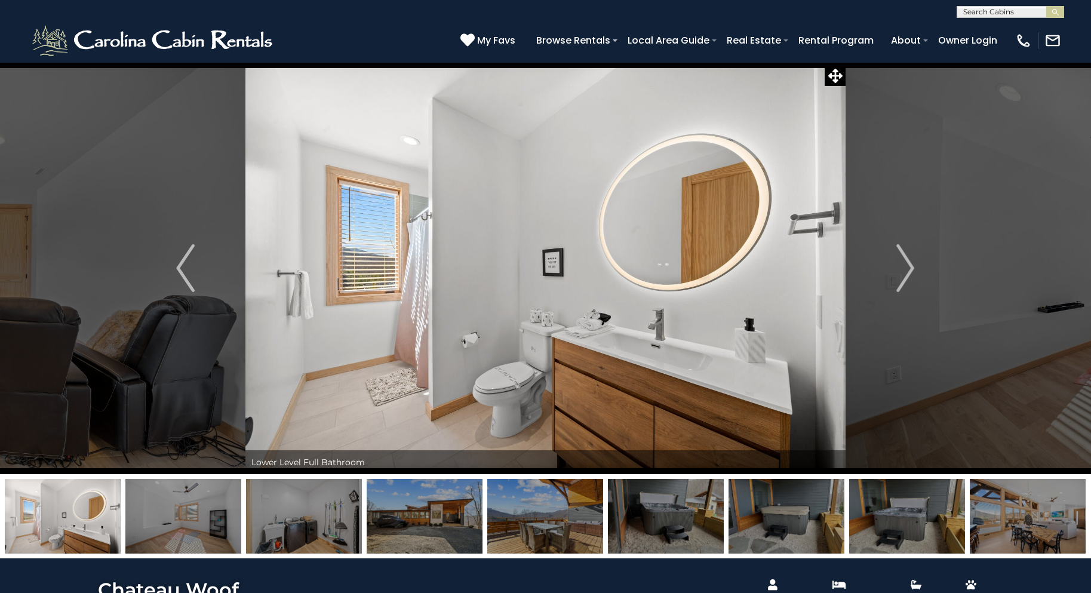
click at [907, 266] on img "Next" at bounding box center [905, 268] width 18 height 48
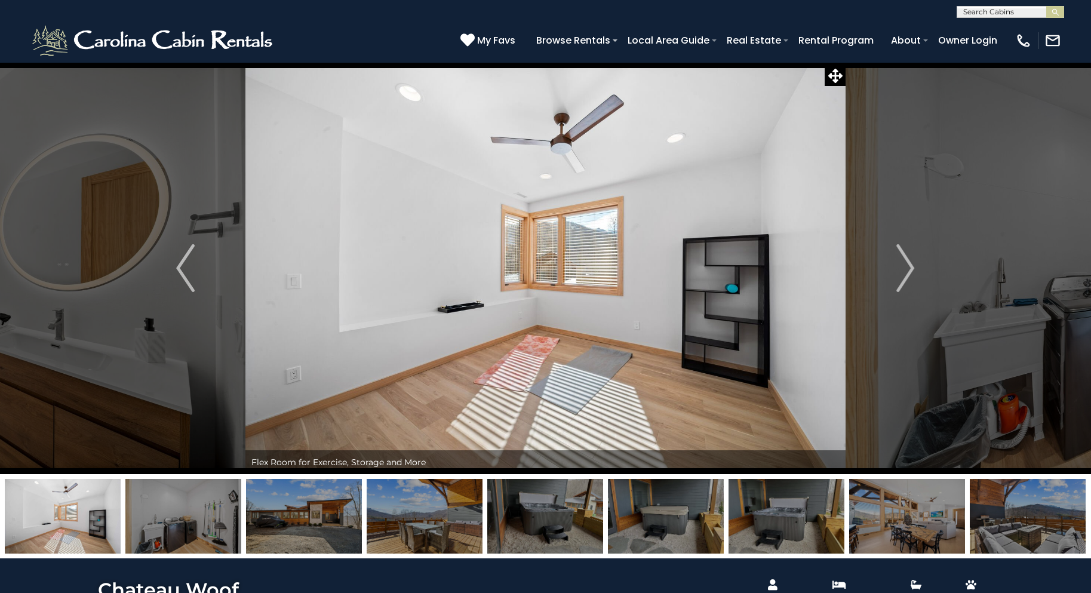
click at [907, 266] on img "Next" at bounding box center [905, 268] width 18 height 48
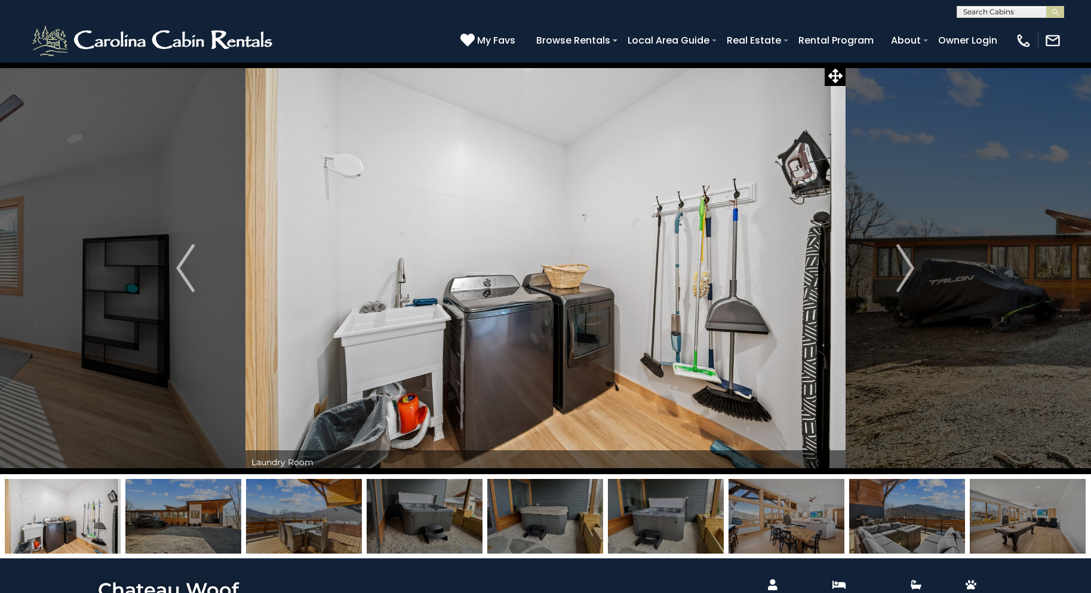
click at [907, 266] on img "Next" at bounding box center [905, 268] width 18 height 48
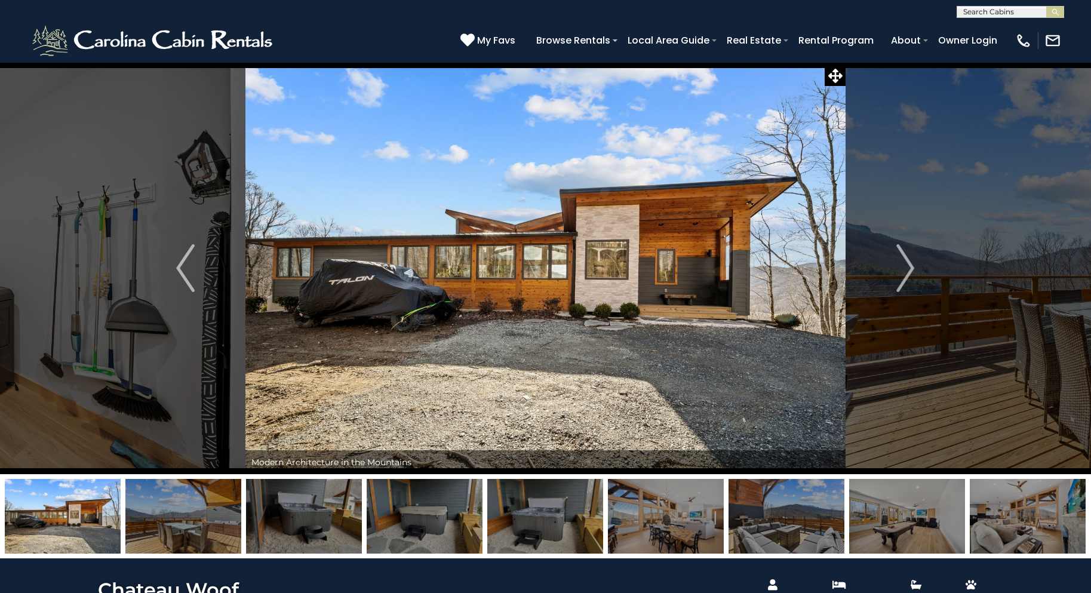
click at [907, 266] on img "Next" at bounding box center [905, 268] width 18 height 48
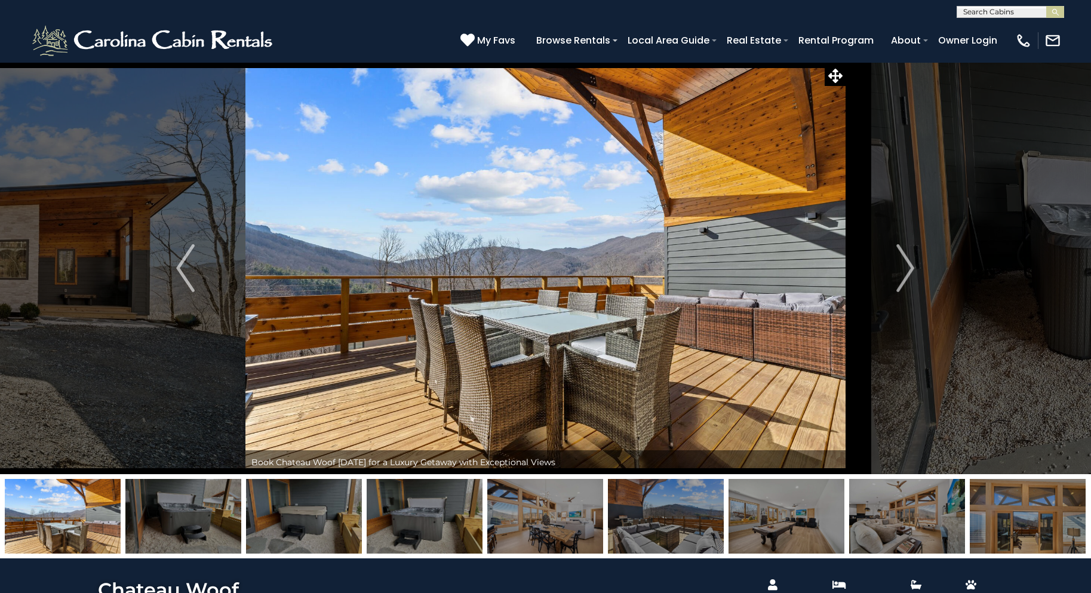
click at [907, 266] on img "Next" at bounding box center [905, 268] width 18 height 48
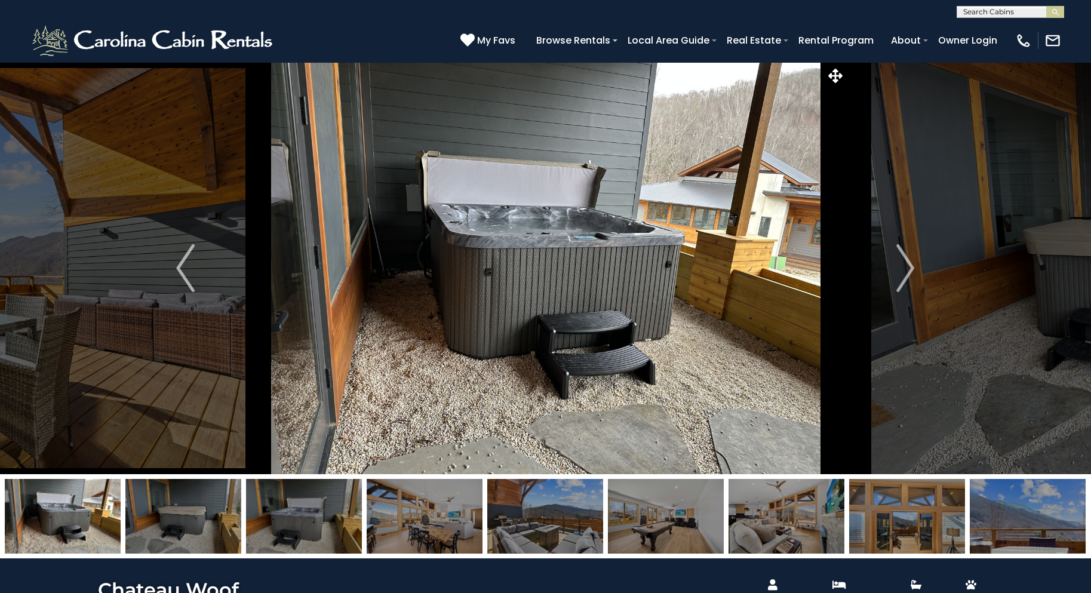
click at [907, 266] on img "Next" at bounding box center [905, 268] width 18 height 48
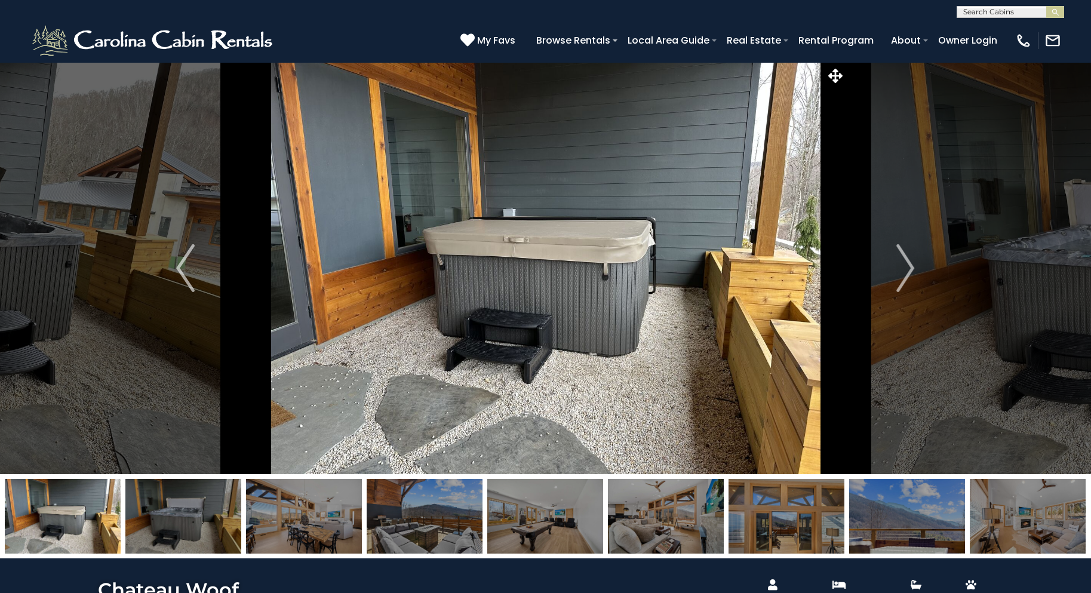
click at [906, 267] on img "Next" at bounding box center [905, 268] width 18 height 48
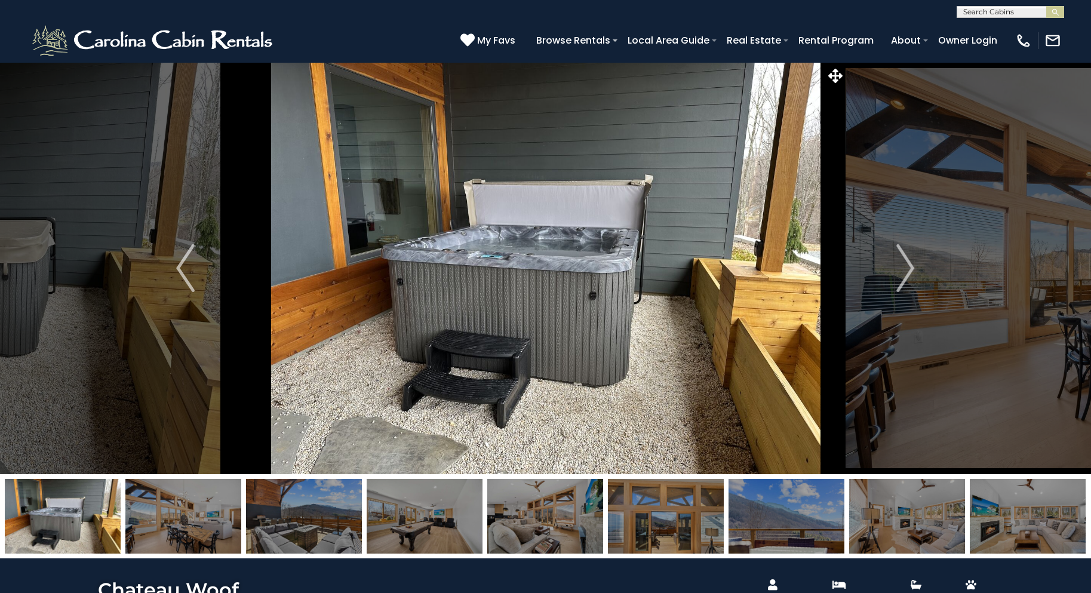
click at [906, 267] on img "Next" at bounding box center [905, 268] width 18 height 48
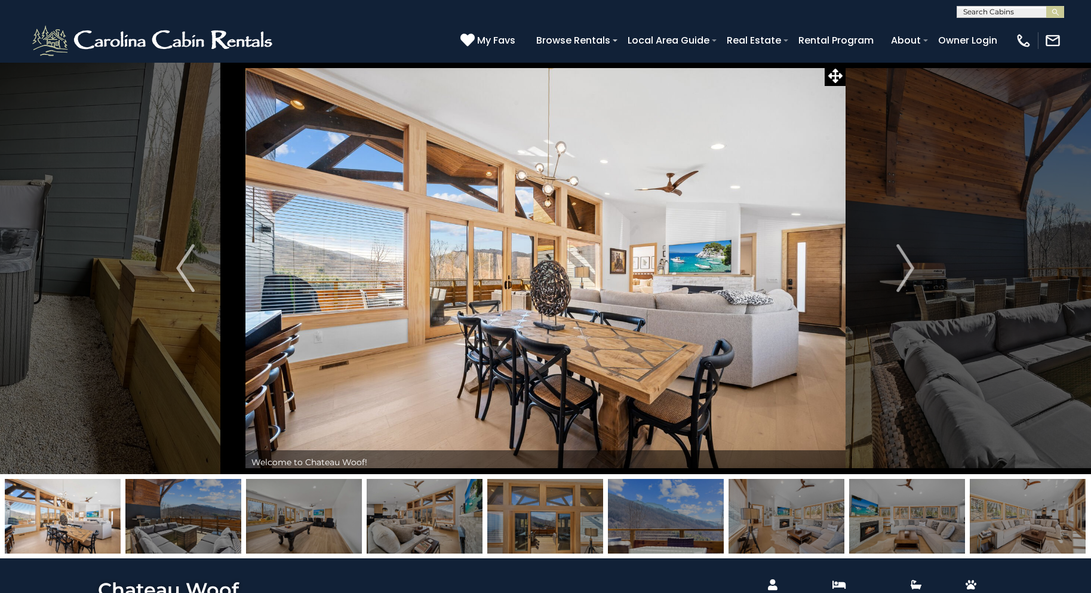
click at [909, 272] on img "Next" at bounding box center [905, 268] width 18 height 48
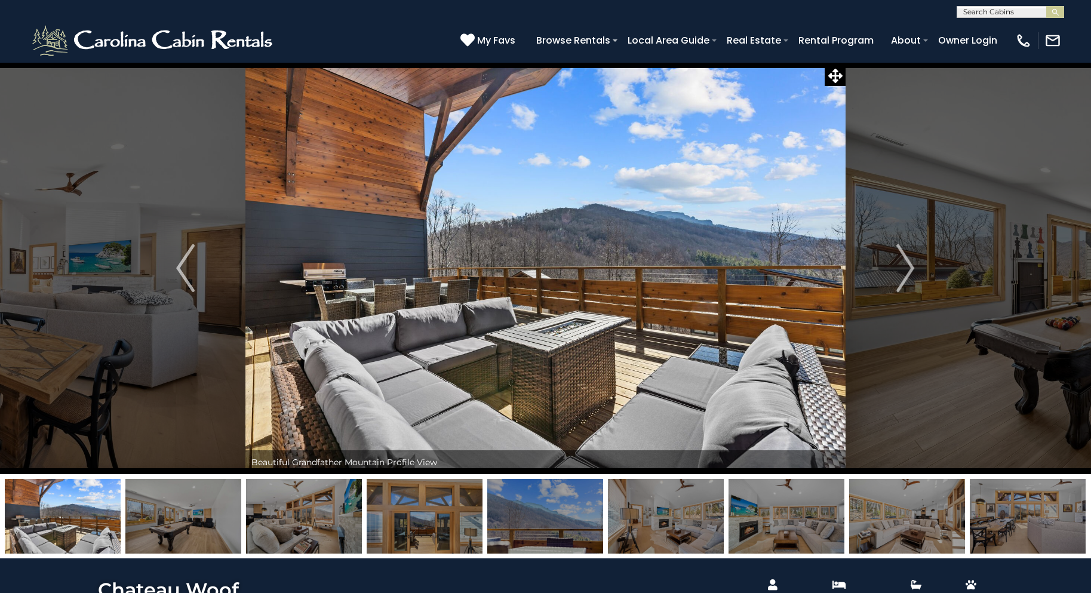
click at [909, 272] on img "Next" at bounding box center [905, 268] width 18 height 48
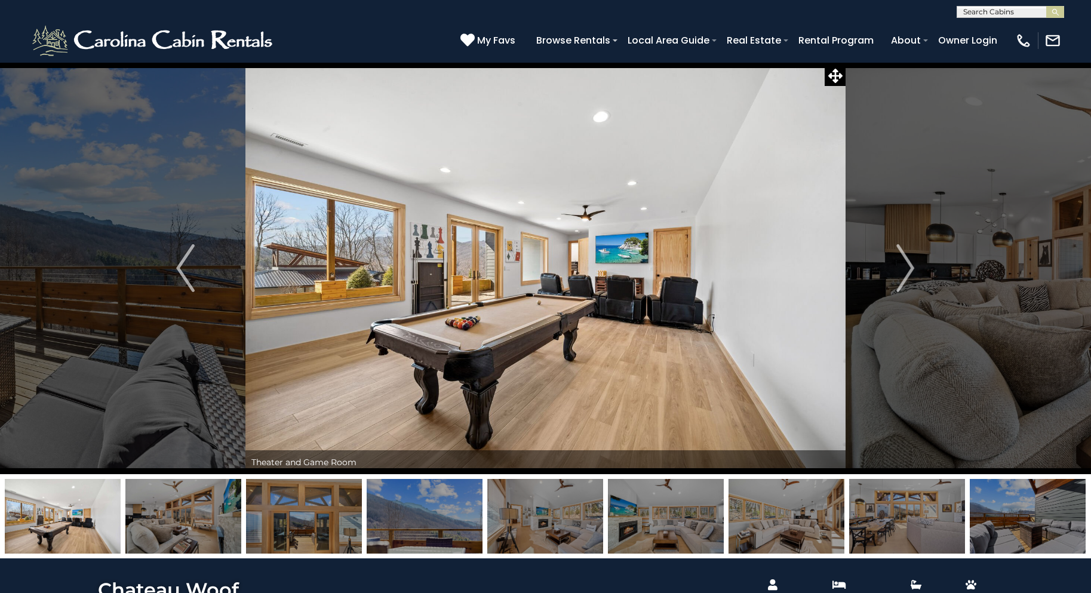
click at [909, 272] on img "Next" at bounding box center [905, 268] width 18 height 48
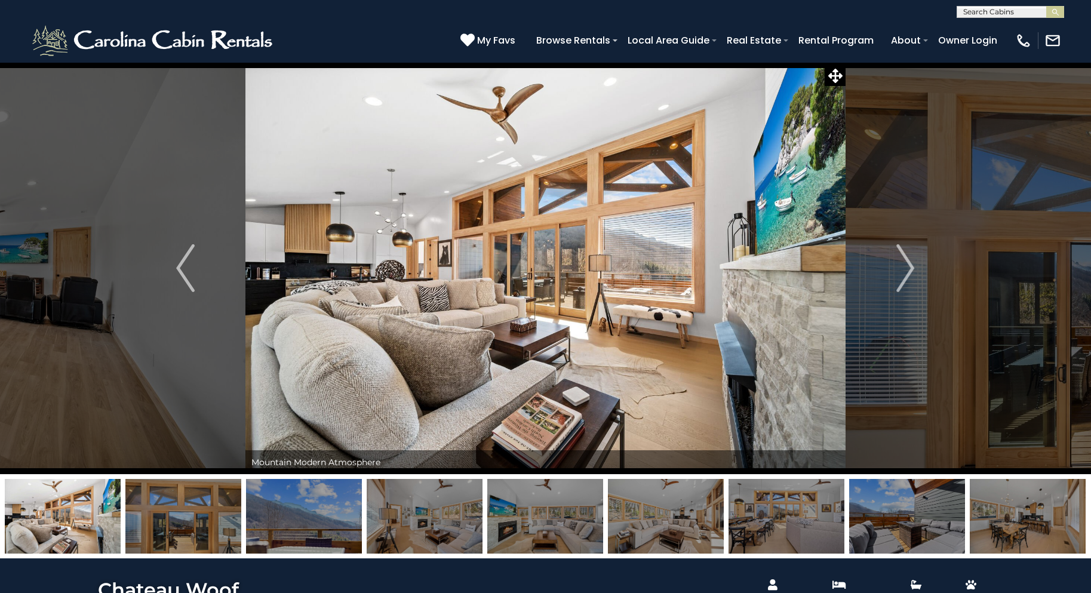
click at [909, 272] on img "Next" at bounding box center [905, 268] width 18 height 48
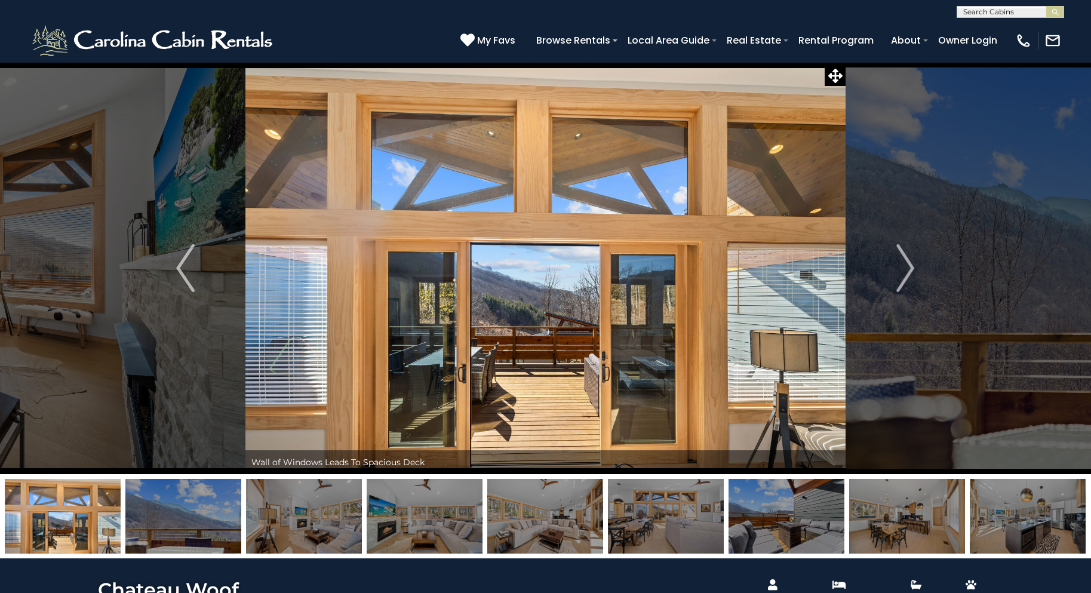
click at [909, 272] on img "Next" at bounding box center [905, 268] width 18 height 48
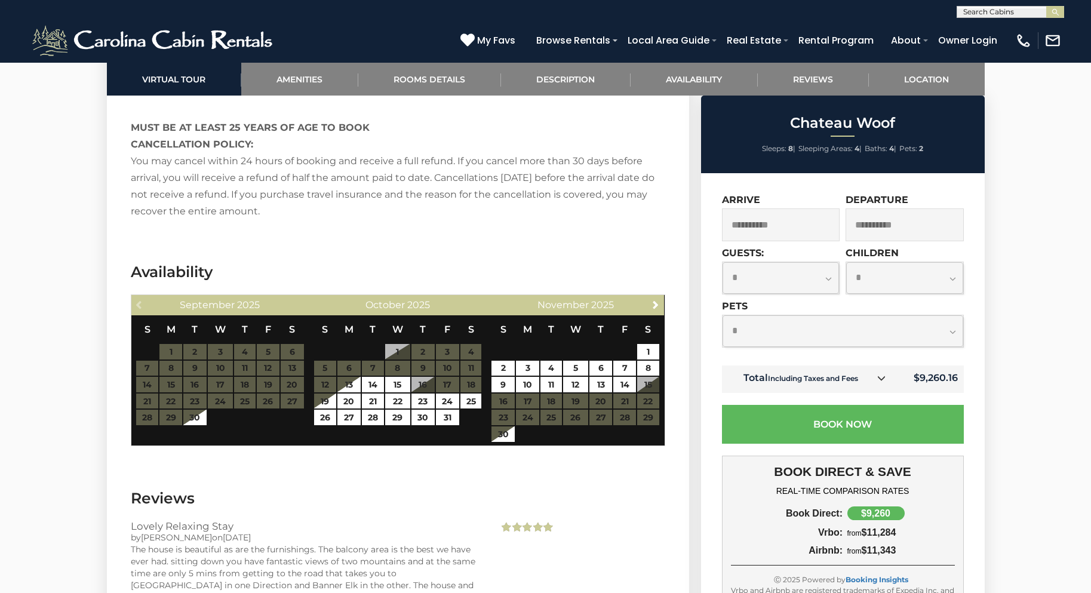
scroll to position [2328, 0]
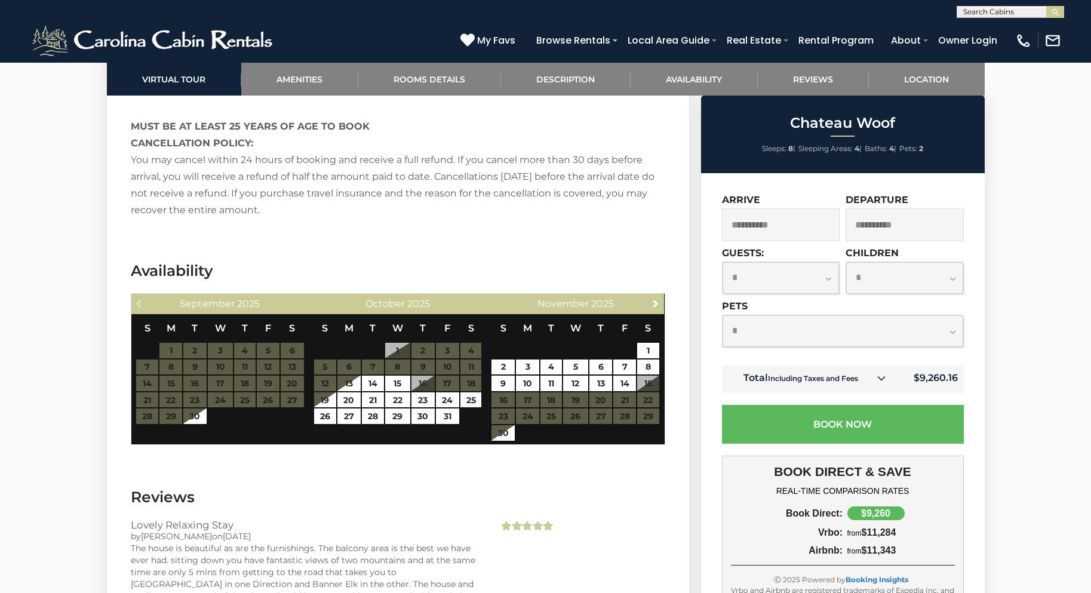
click at [658, 298] on span "Next" at bounding box center [656, 303] width 10 height 10
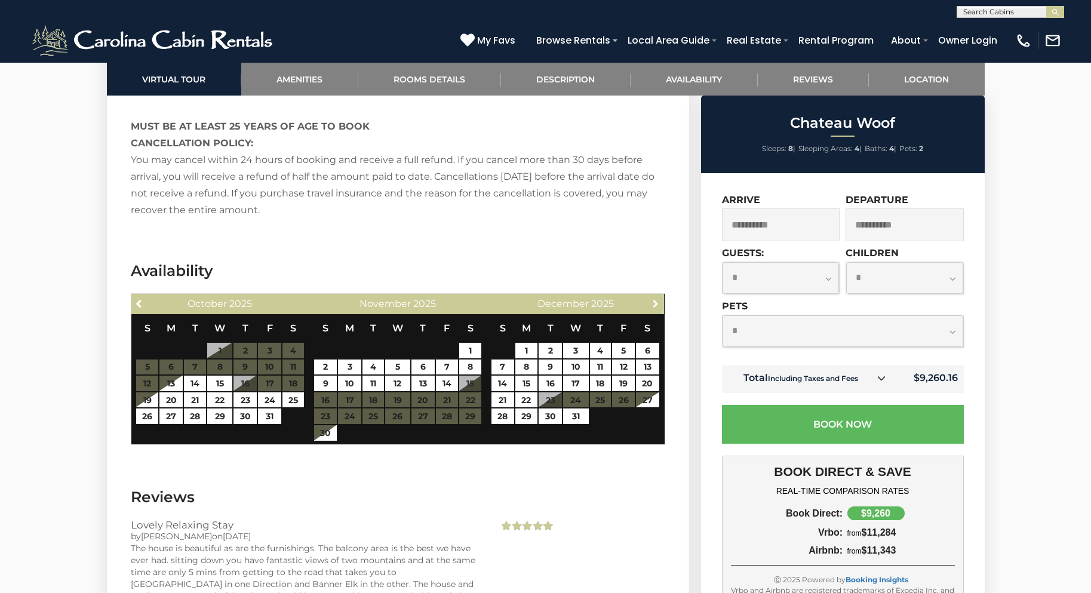
click at [658, 298] on span "Next" at bounding box center [656, 303] width 10 height 10
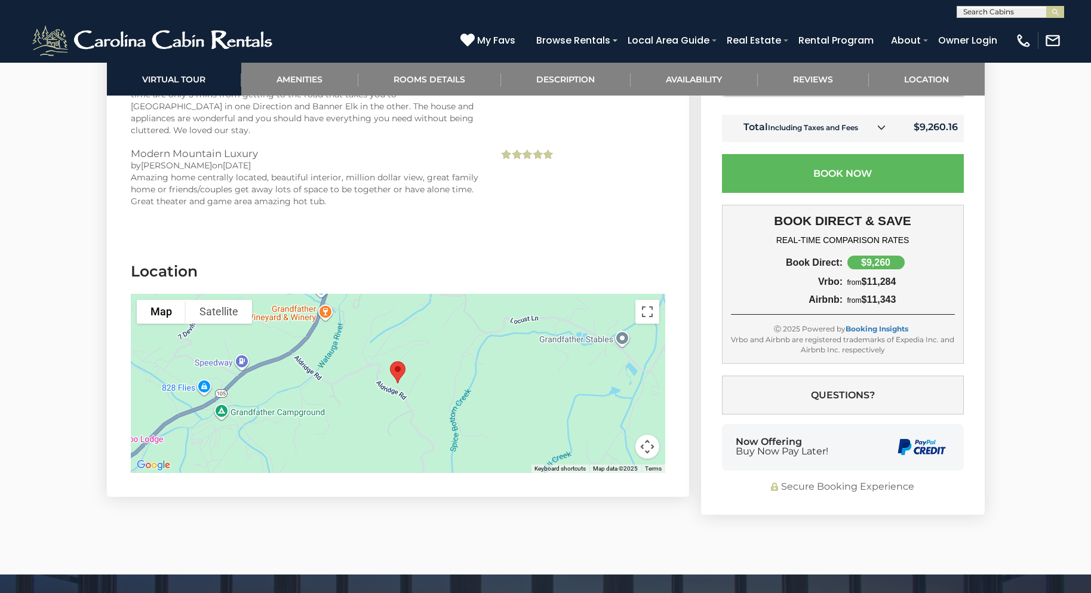
scroll to position [3009, 0]
